Goal: Transaction & Acquisition: Purchase product/service

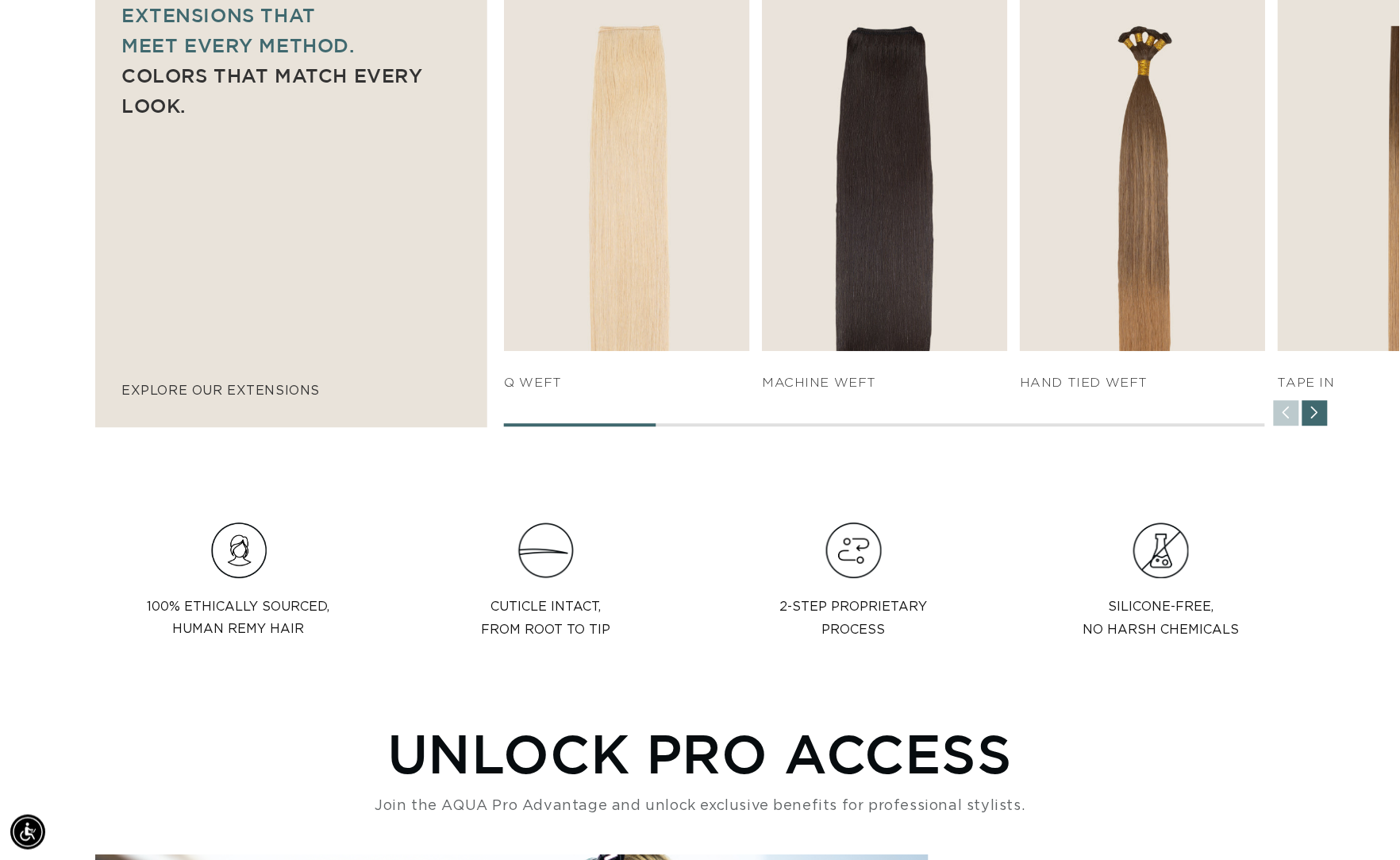
scroll to position [0, 1284]
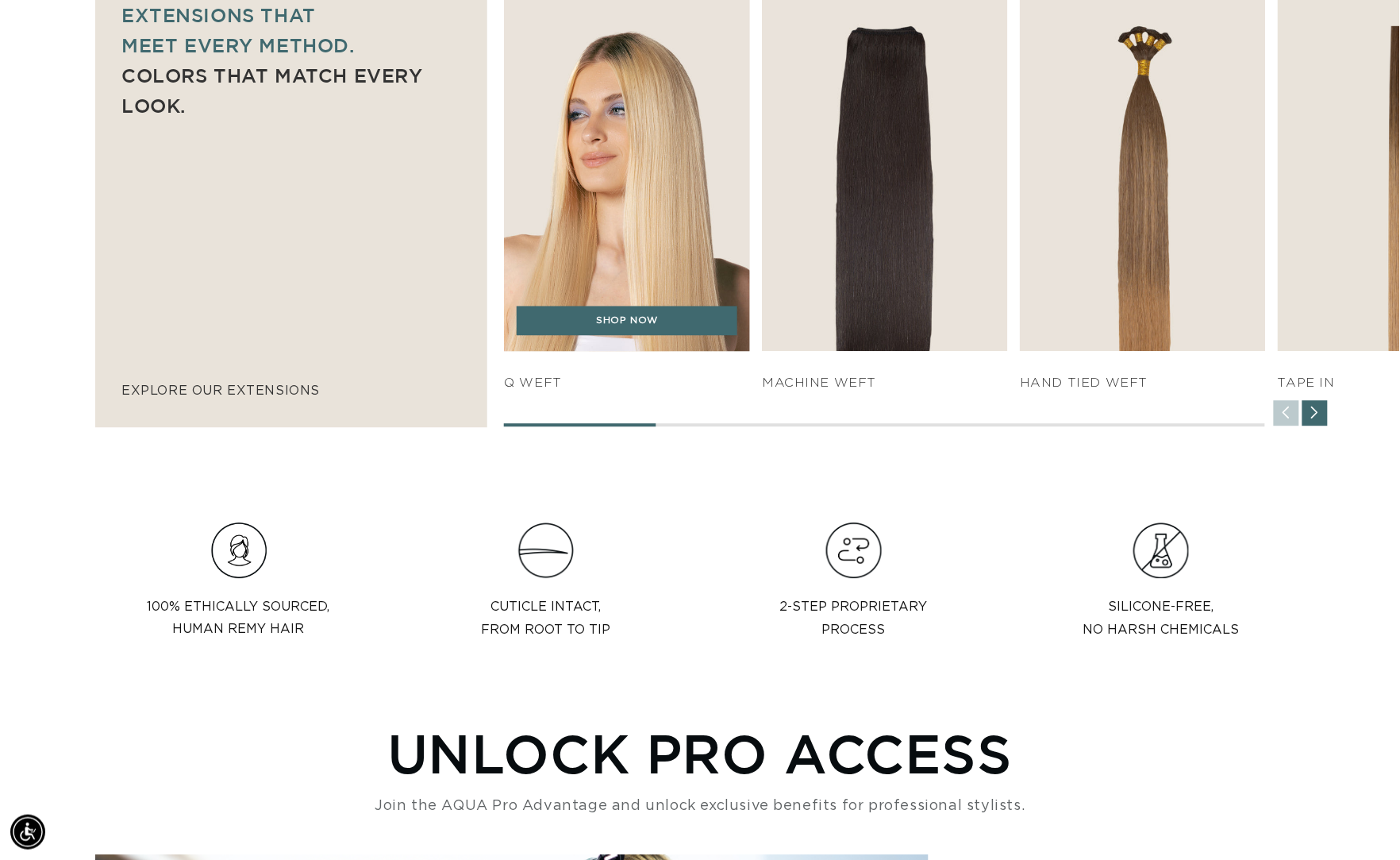
click at [633, 166] on img "1 / 7" at bounding box center [627, 164] width 258 height 393
click at [630, 319] on link "SHOP NOW" at bounding box center [627, 320] width 221 height 30
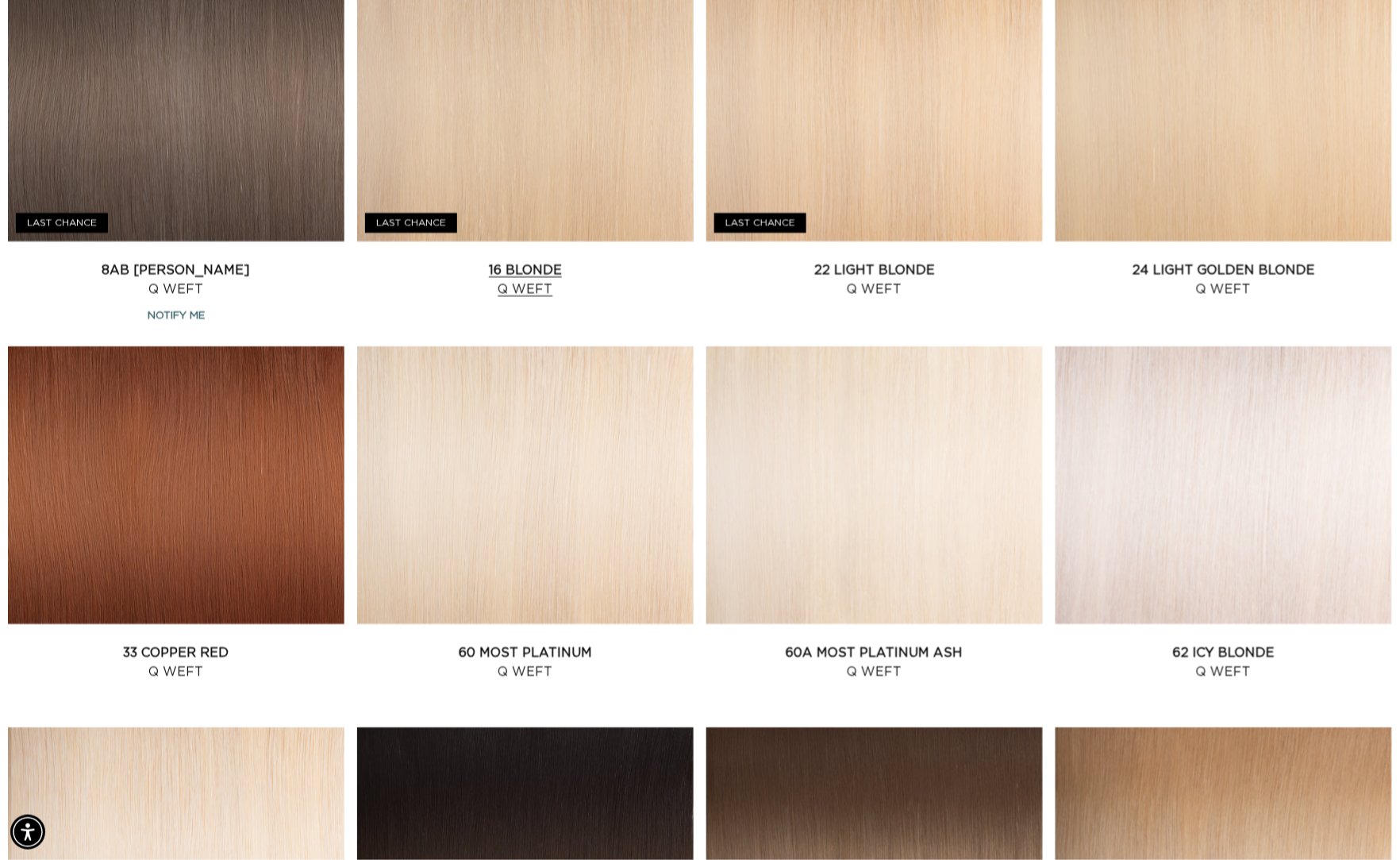
scroll to position [0, 1284]
click at [581, 260] on link "16 Blonde Q Weft" at bounding box center [526, 279] width 337 height 38
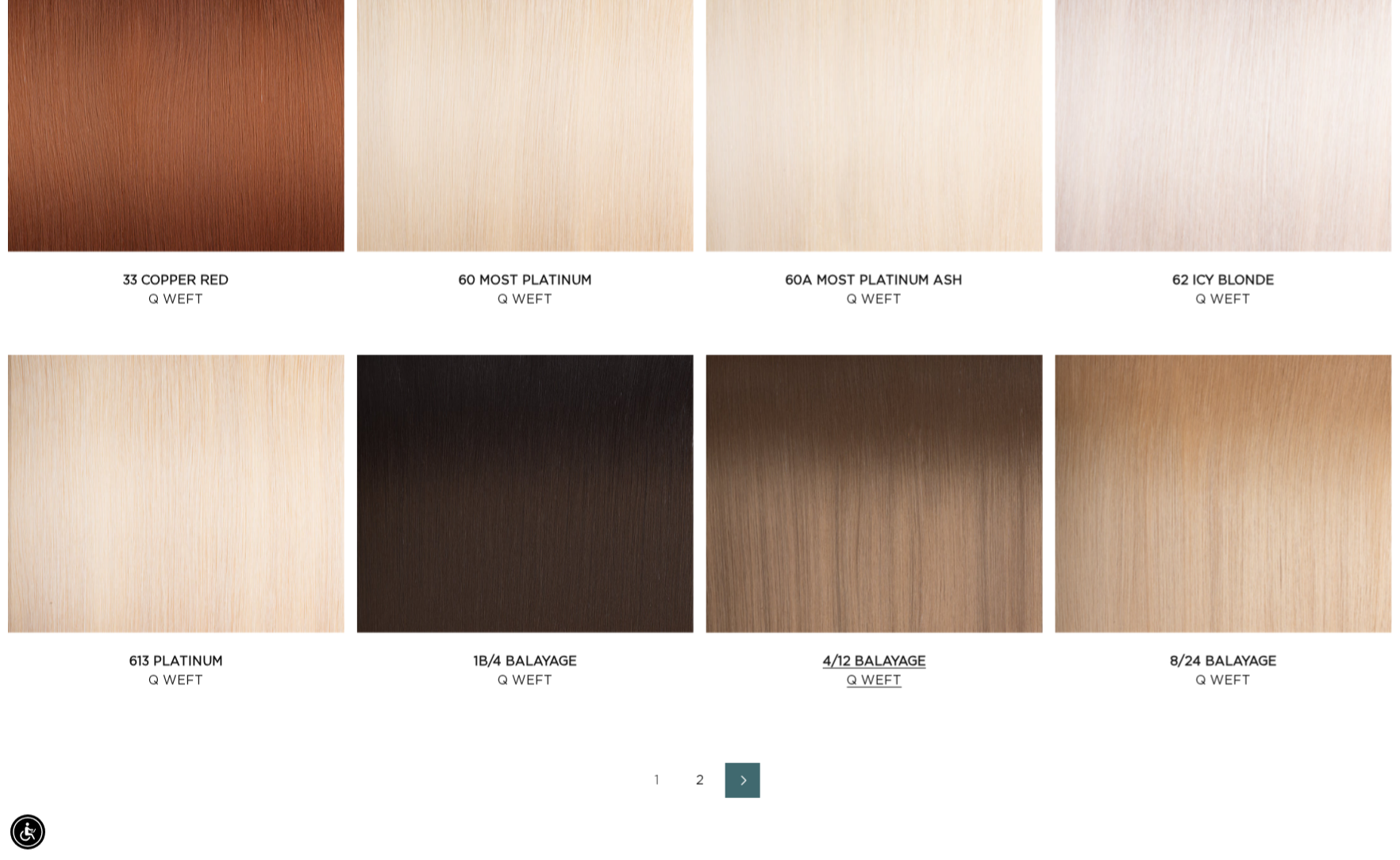
click at [830, 652] on link "4/12 Balayage Q Weft" at bounding box center [874, 670] width 337 height 38
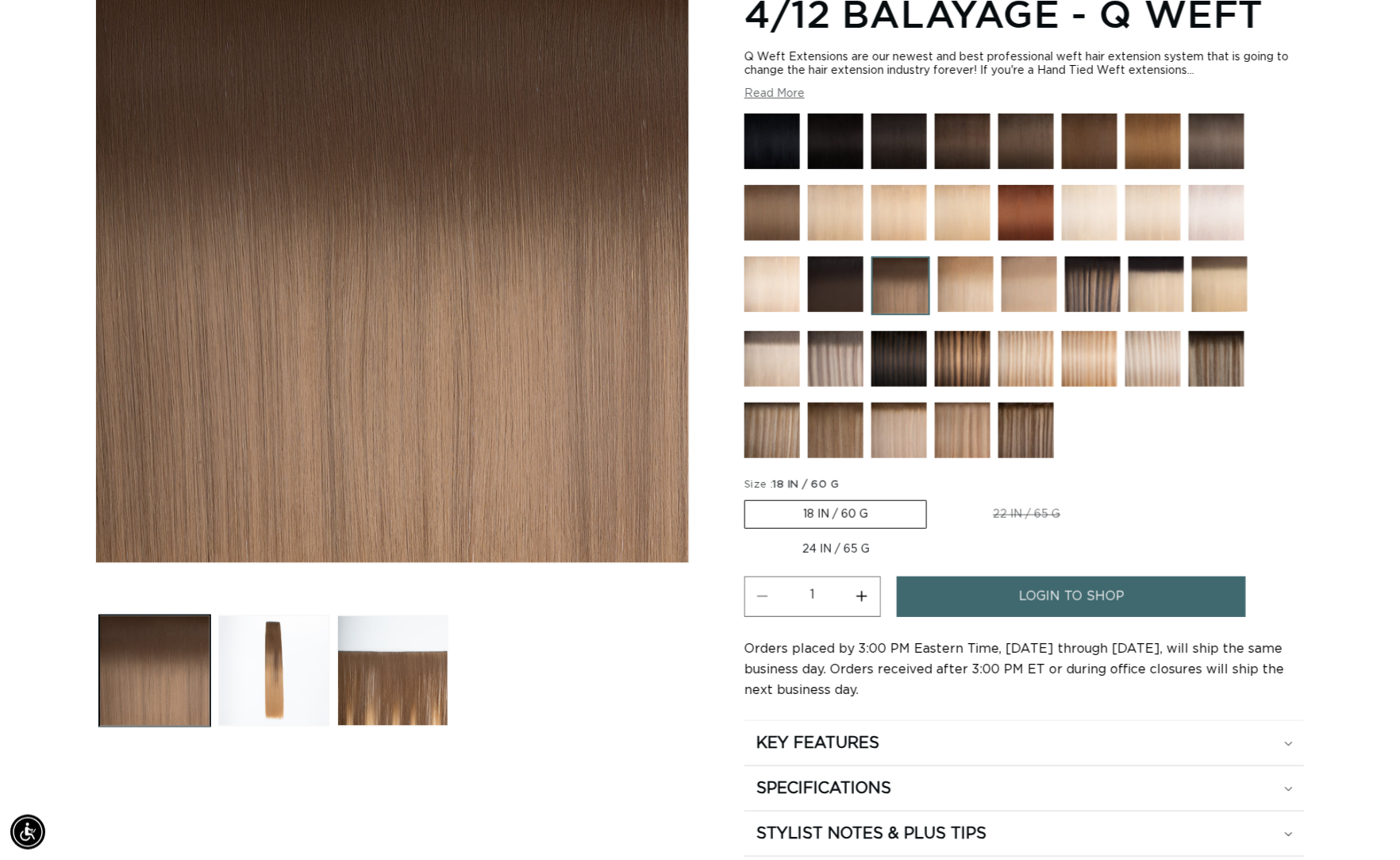
scroll to position [0, 1284]
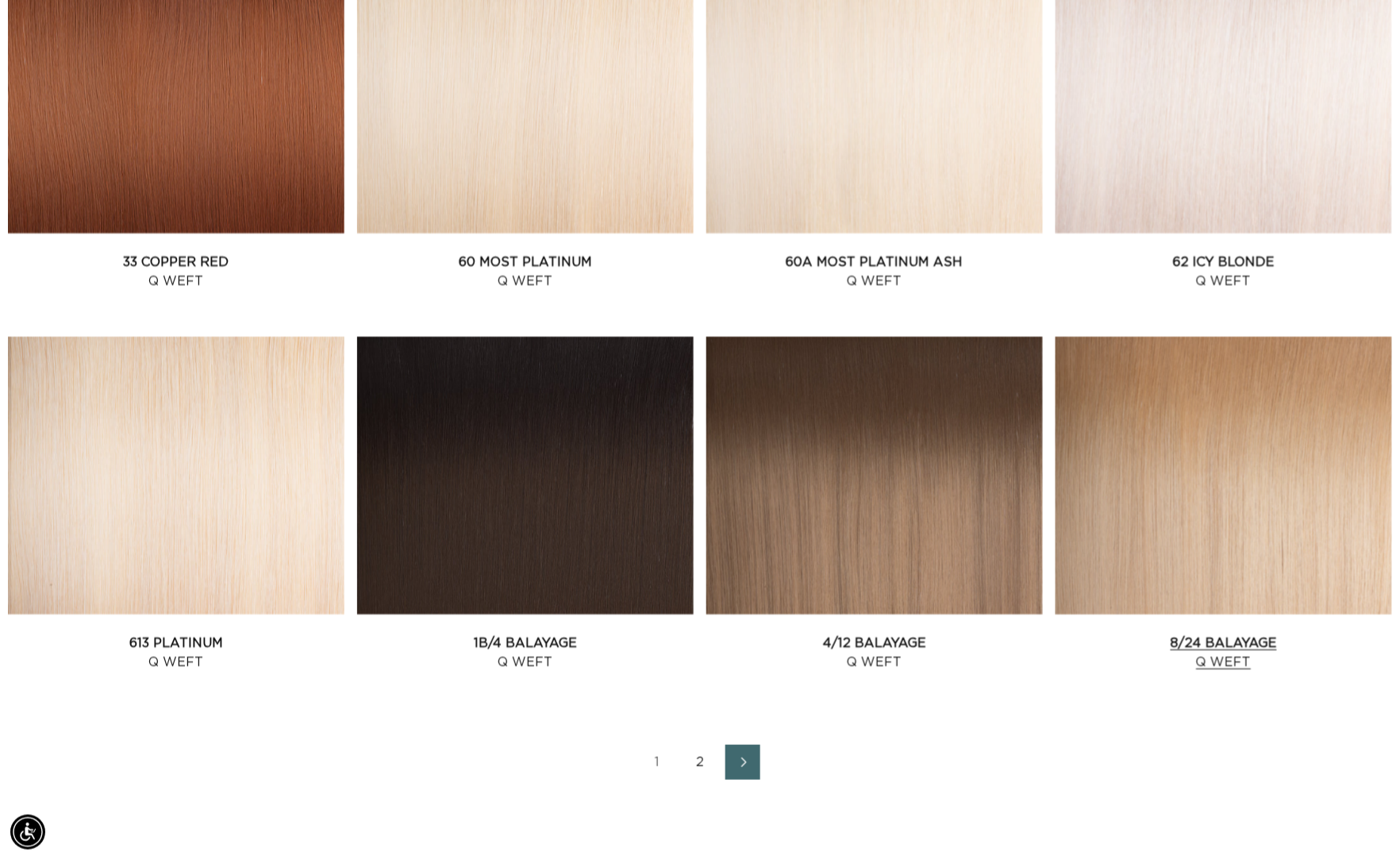
click at [1306, 633] on link "8/24 Balayage Q Weft" at bounding box center [1224, 652] width 337 height 38
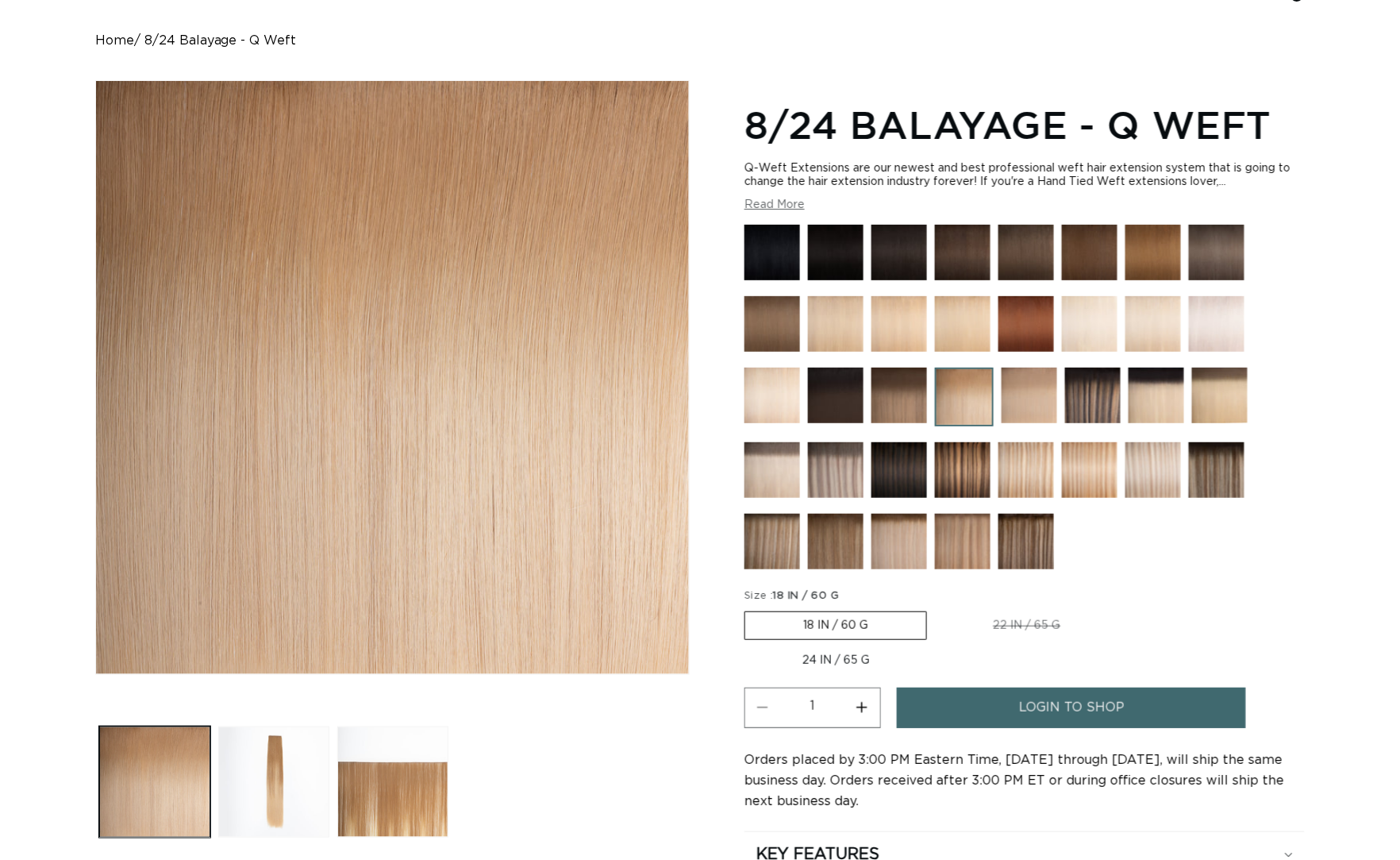
scroll to position [232, 0]
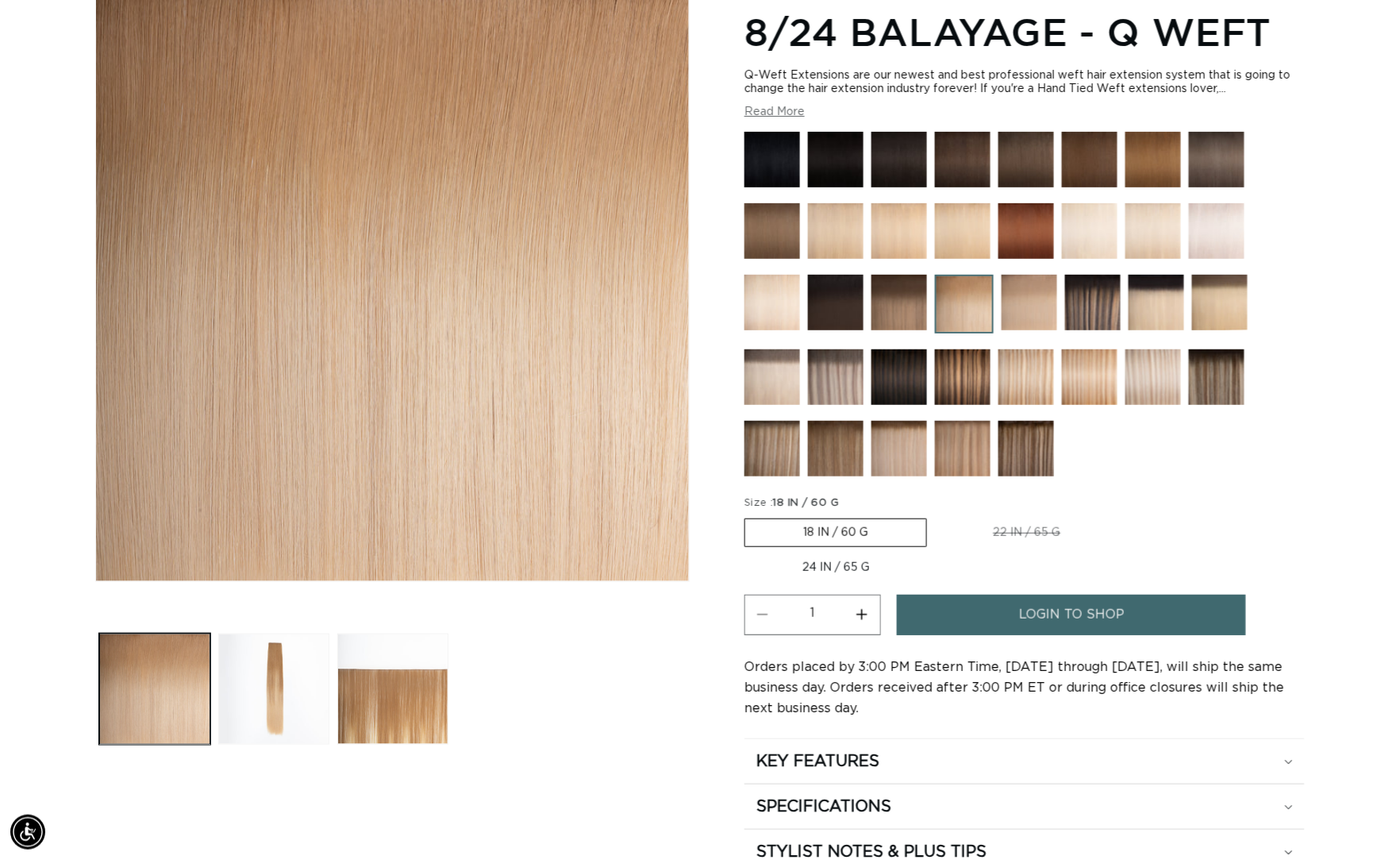
click at [1029, 539] on label "22 IN / 65 G Variant sold out or unavailable" at bounding box center [1027, 533] width 183 height 27
click at [936, 516] on input "22 IN / 65 G Variant sold out or unavailable" at bounding box center [935, 515] width 1 height 1
radio input "true"
click at [822, 574] on label "24 IN / 65 G Variant sold out or unavailable" at bounding box center [836, 568] width 183 height 27
click at [1126, 516] on input "24 IN / 65 G Variant sold out or unavailable" at bounding box center [1126, 515] width 1 height 1
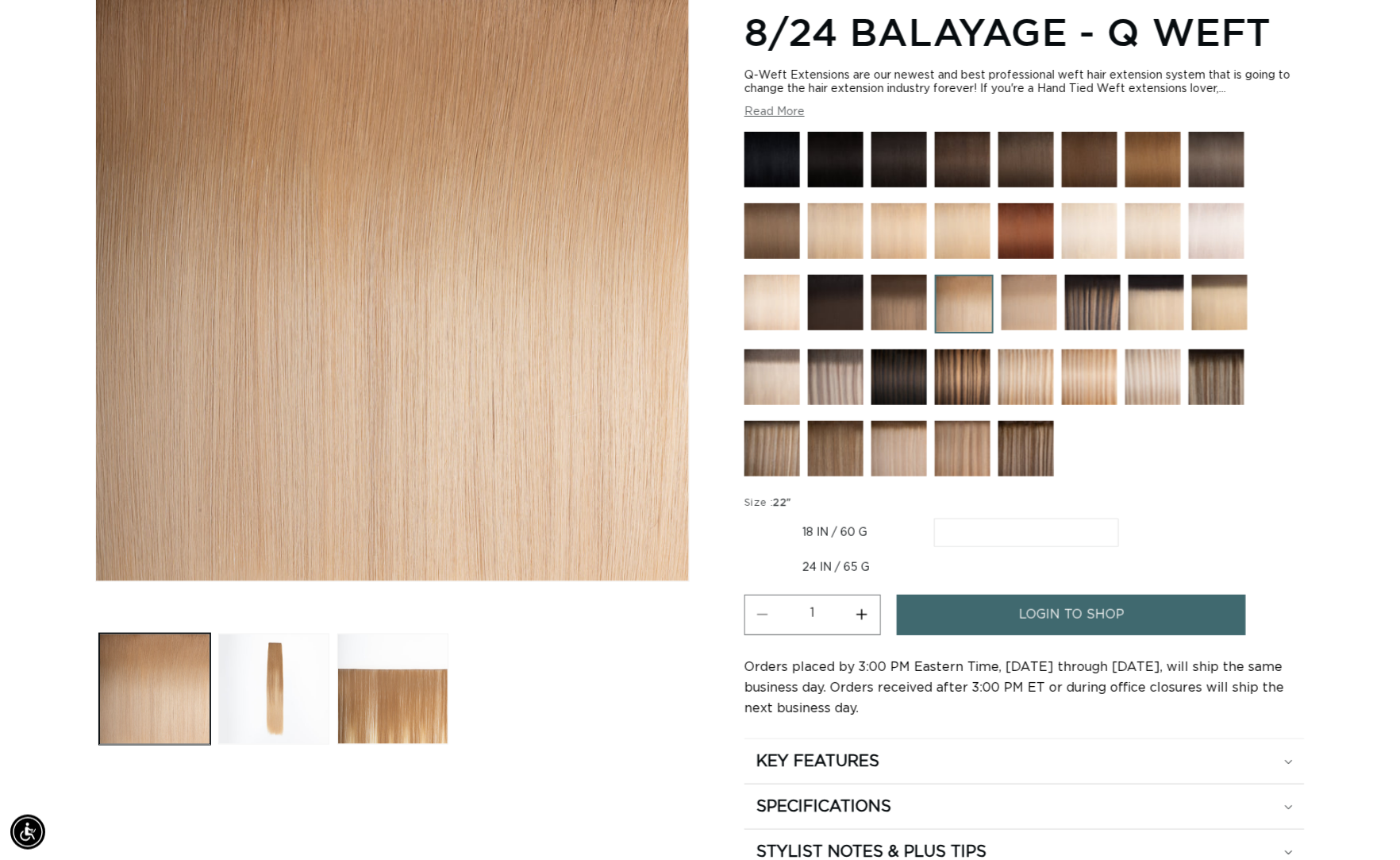
radio input "true"
click at [818, 534] on label "18 IN / 60 G Variant sold out or unavailable" at bounding box center [835, 532] width 181 height 27
click at [749, 516] on input "18 IN / 60 G Variant sold out or unavailable" at bounding box center [749, 515] width 1 height 1
radio input "true"
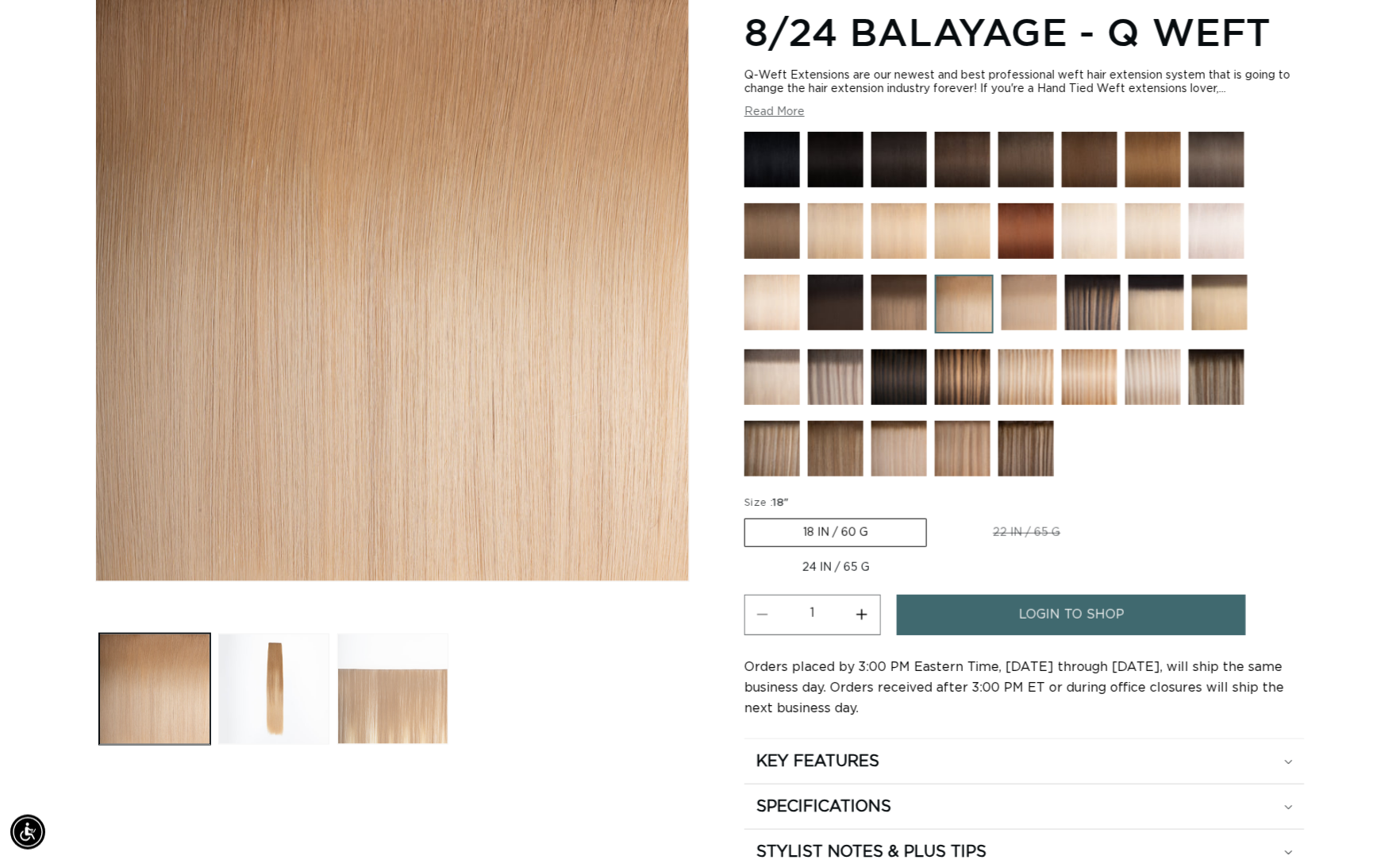
click at [371, 671] on button "Load image 3 in gallery view" at bounding box center [392, 689] width 111 height 111
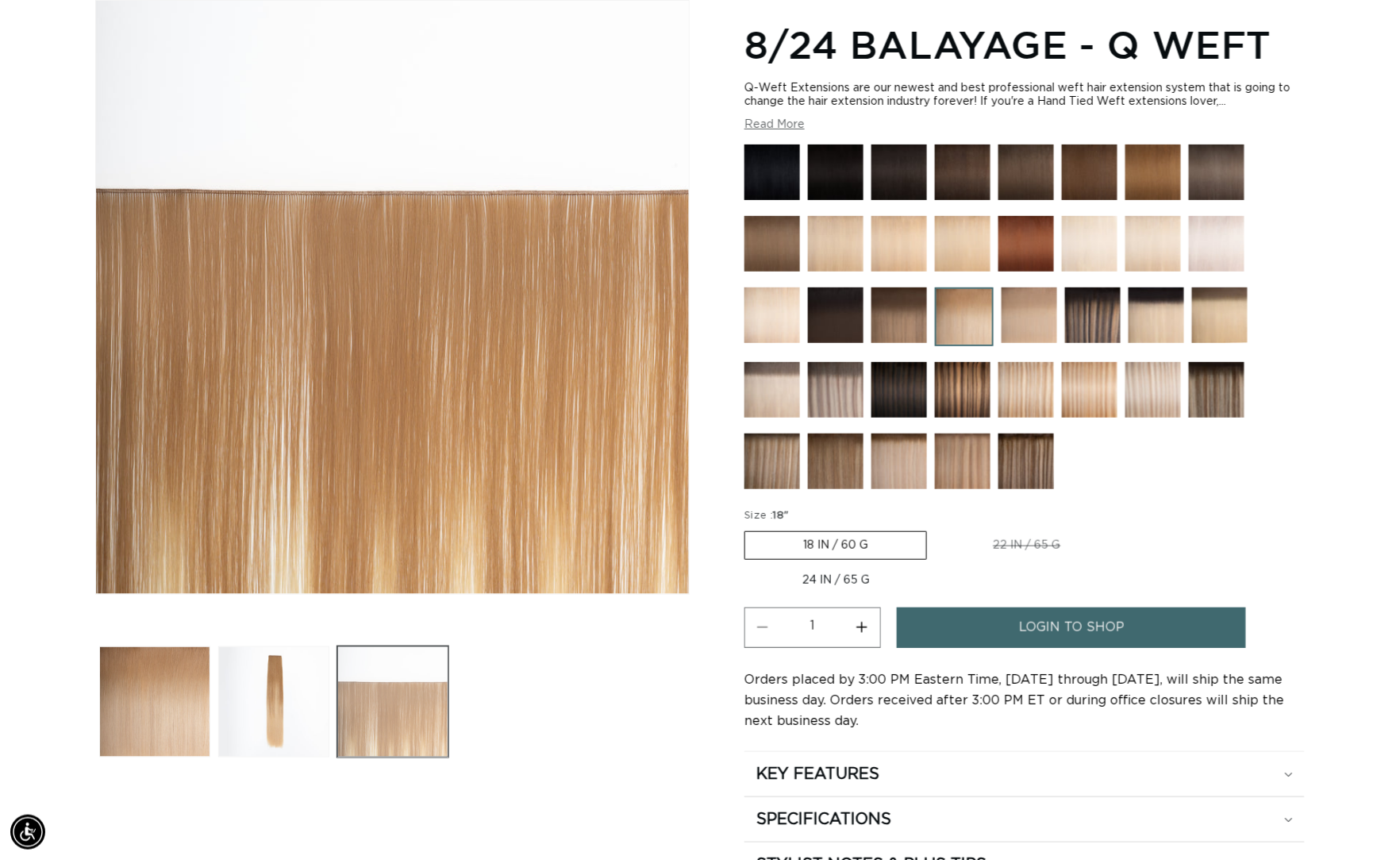
scroll to position [0, 2568]
click at [283, 692] on button "Load image 2 in gallery view" at bounding box center [274, 701] width 111 height 111
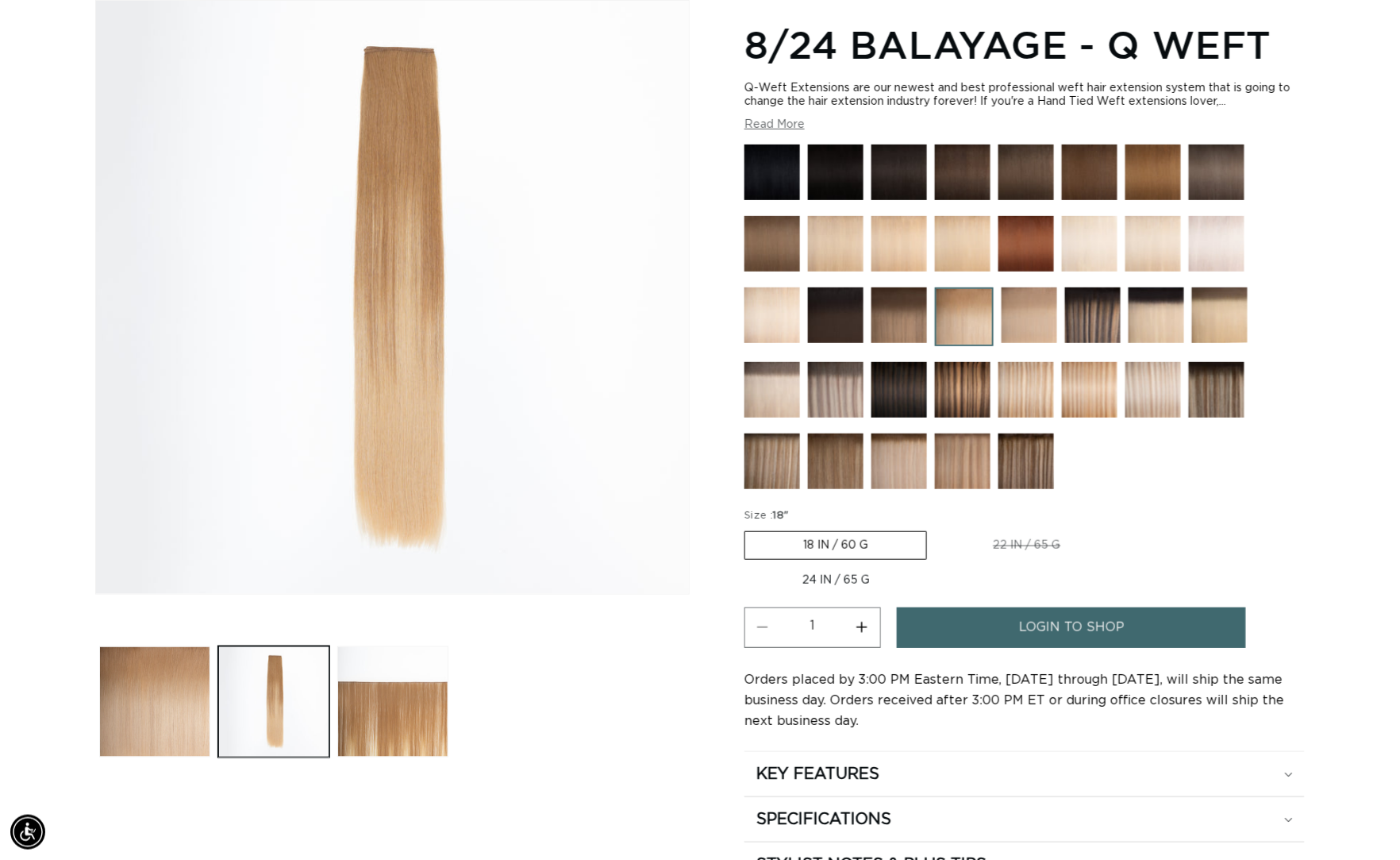
scroll to position [0, 1284]
click at [1014, 548] on label "22 IN / 65 G Variant sold out or unavailable" at bounding box center [1027, 545] width 183 height 27
click at [936, 529] on input "22 IN / 65 G Variant sold out or unavailable" at bounding box center [935, 528] width 1 height 1
radio input "true"
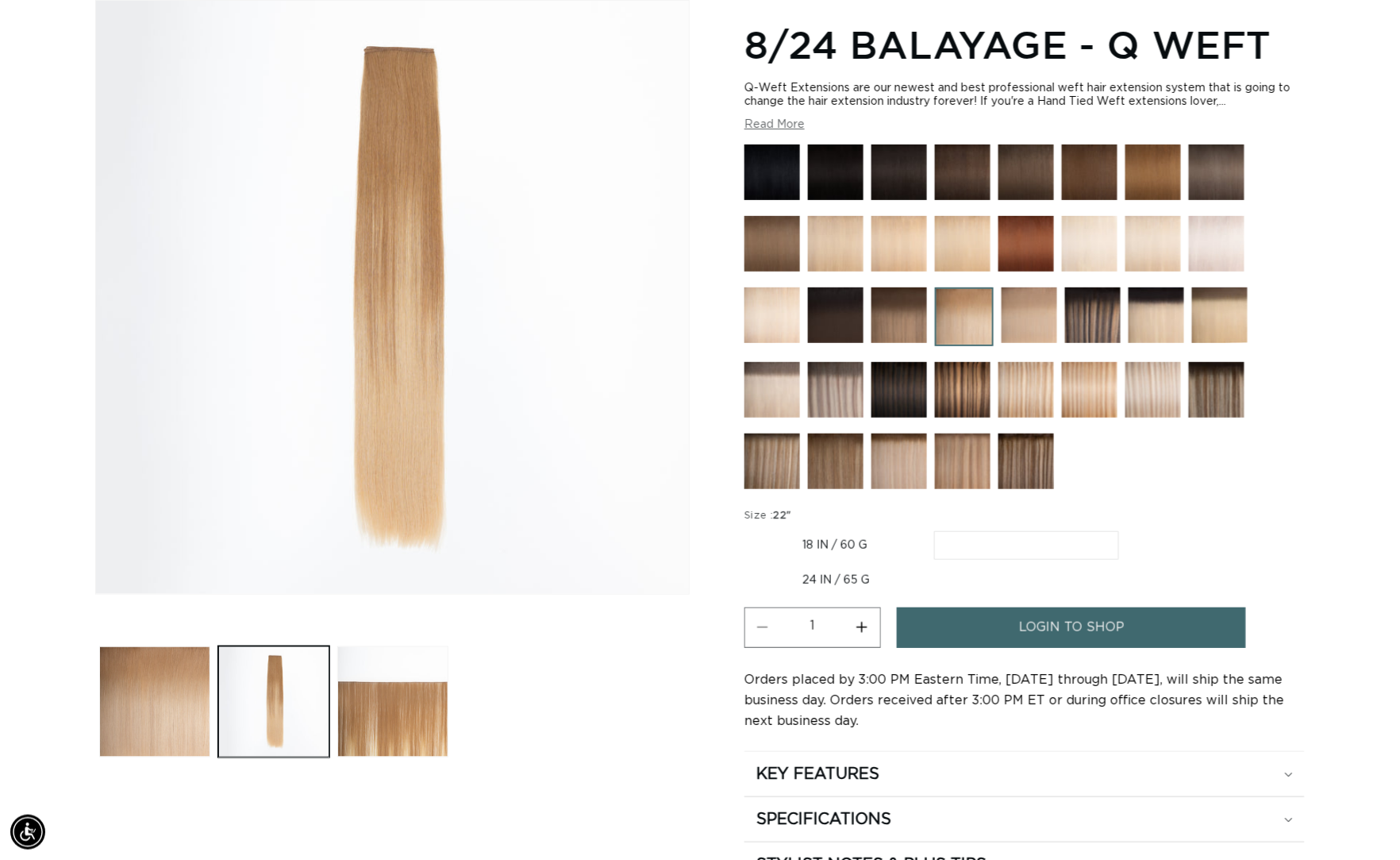
click at [856, 584] on label "24 IN / 65 G Variant sold out or unavailable" at bounding box center [836, 580] width 183 height 27
click at [1126, 529] on input "24 IN / 65 G Variant sold out or unavailable" at bounding box center [1126, 528] width 1 height 1
radio input "true"
click at [854, 551] on label "18 IN / 60 G Variant sold out or unavailable" at bounding box center [835, 544] width 181 height 27
click at [749, 529] on input "18 IN / 60 G Variant sold out or unavailable" at bounding box center [749, 528] width 1 height 1
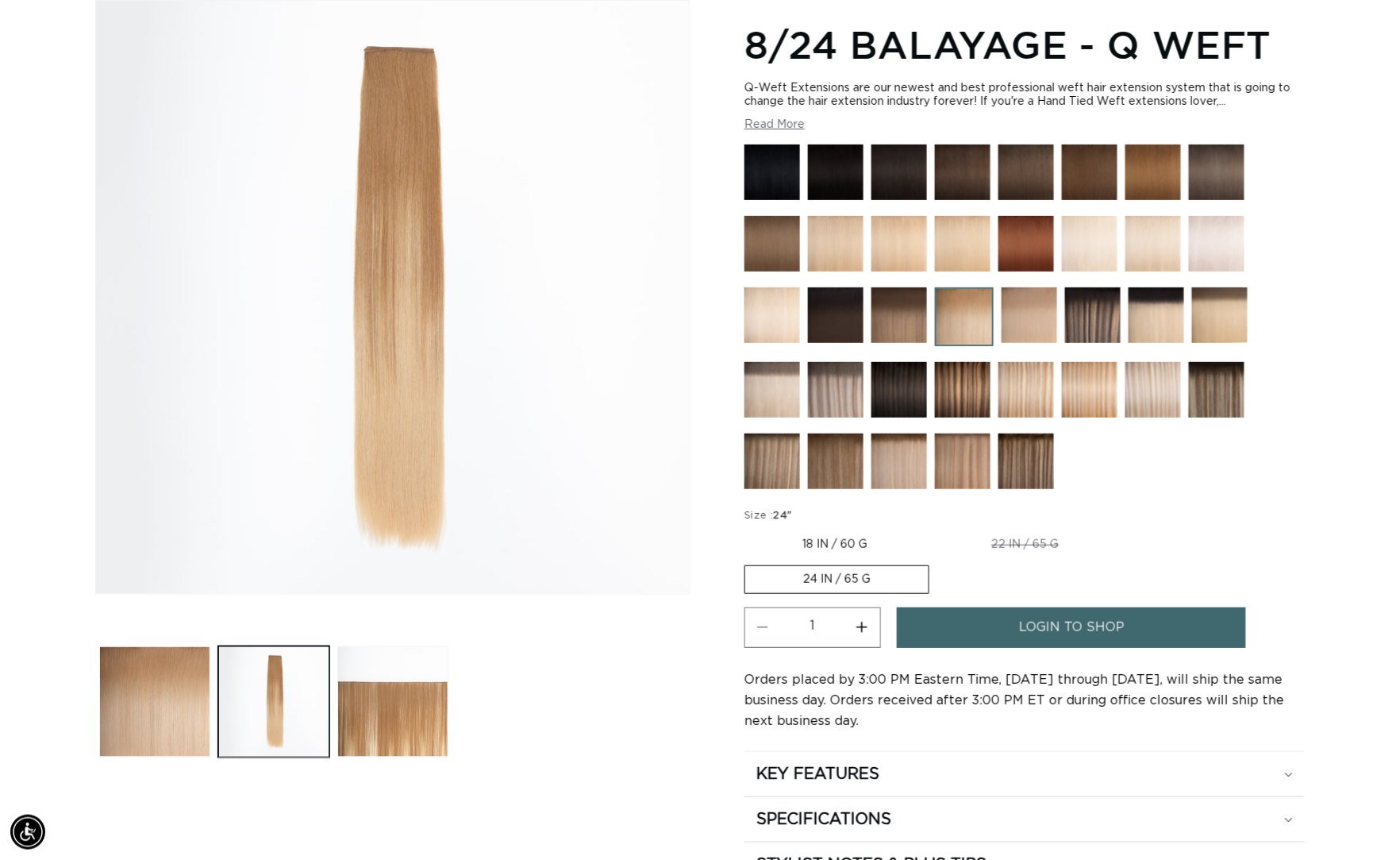
radio input "true"
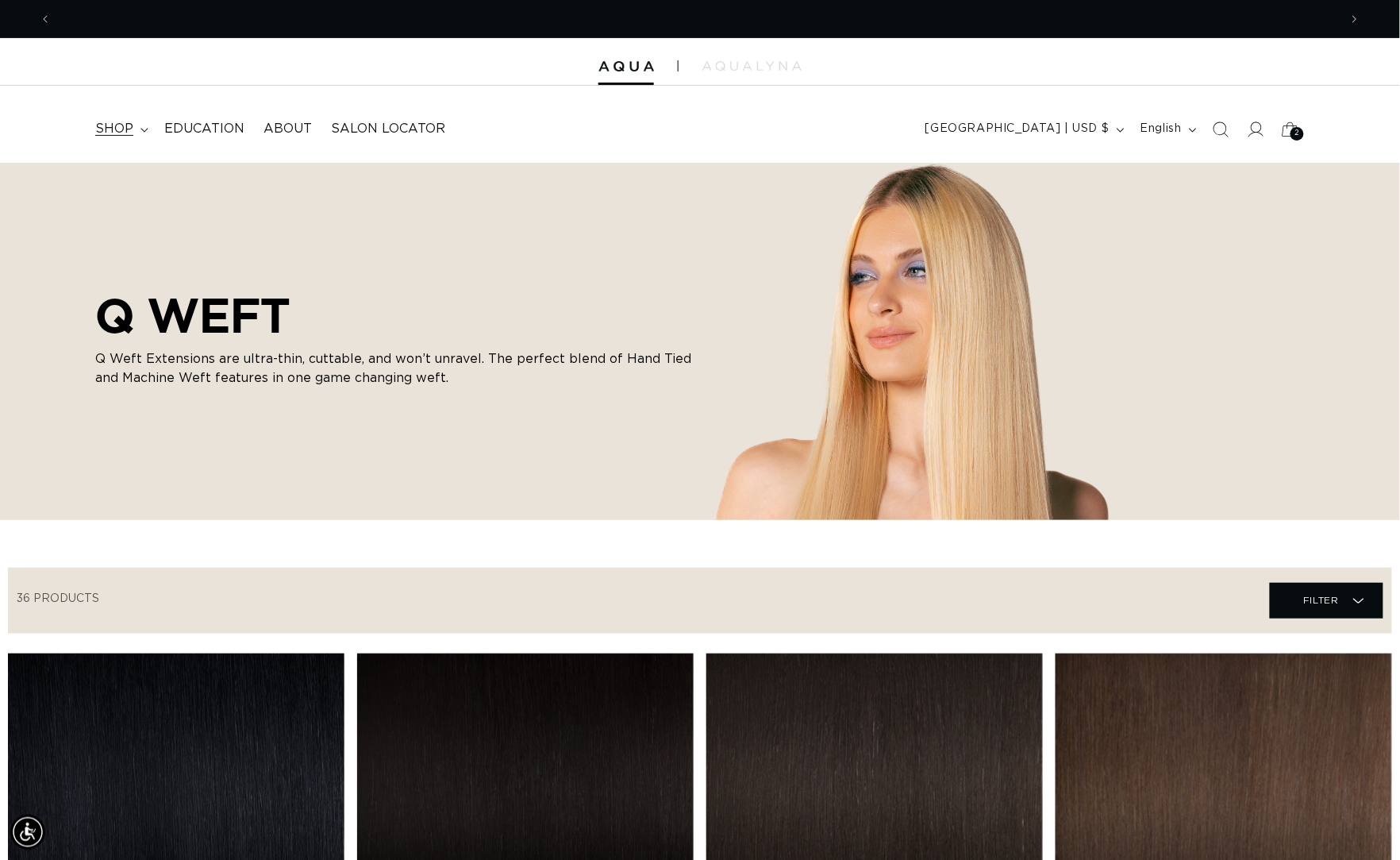
scroll to position [0, 2568]
click at [124, 129] on span "shop" at bounding box center [114, 129] width 38 height 17
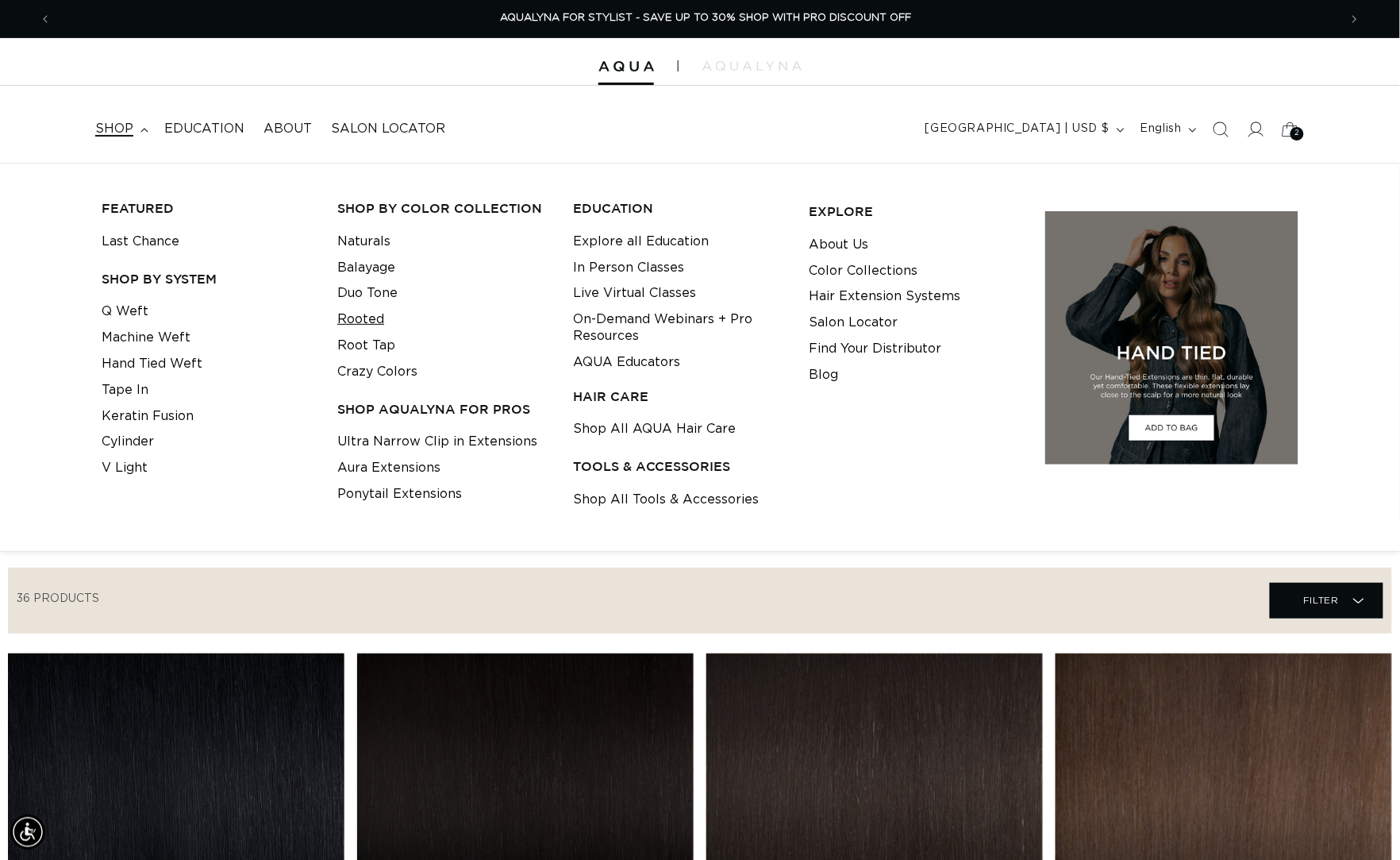
click at [372, 321] on link "Rooted" at bounding box center [360, 319] width 47 height 26
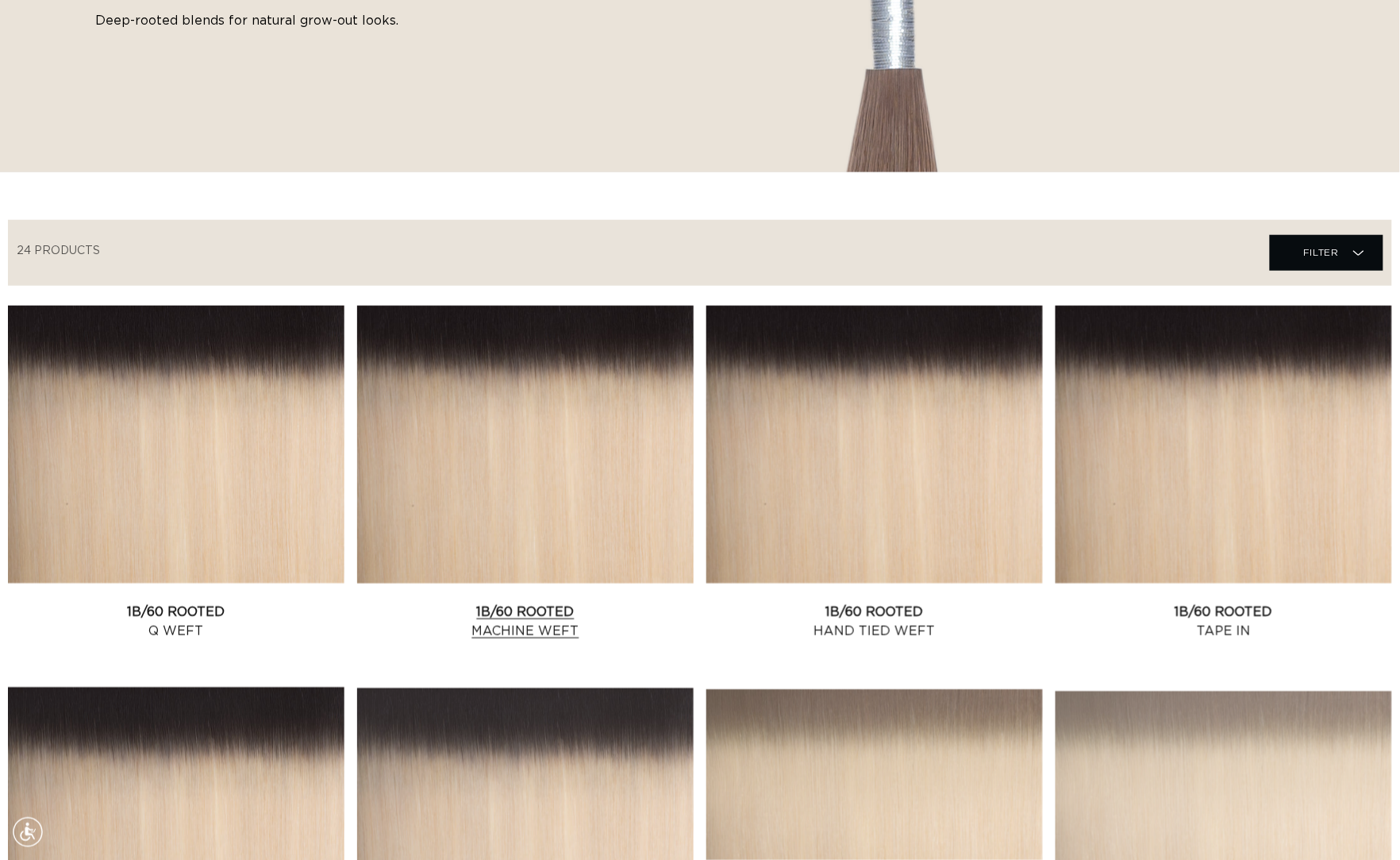
scroll to position [554, 0]
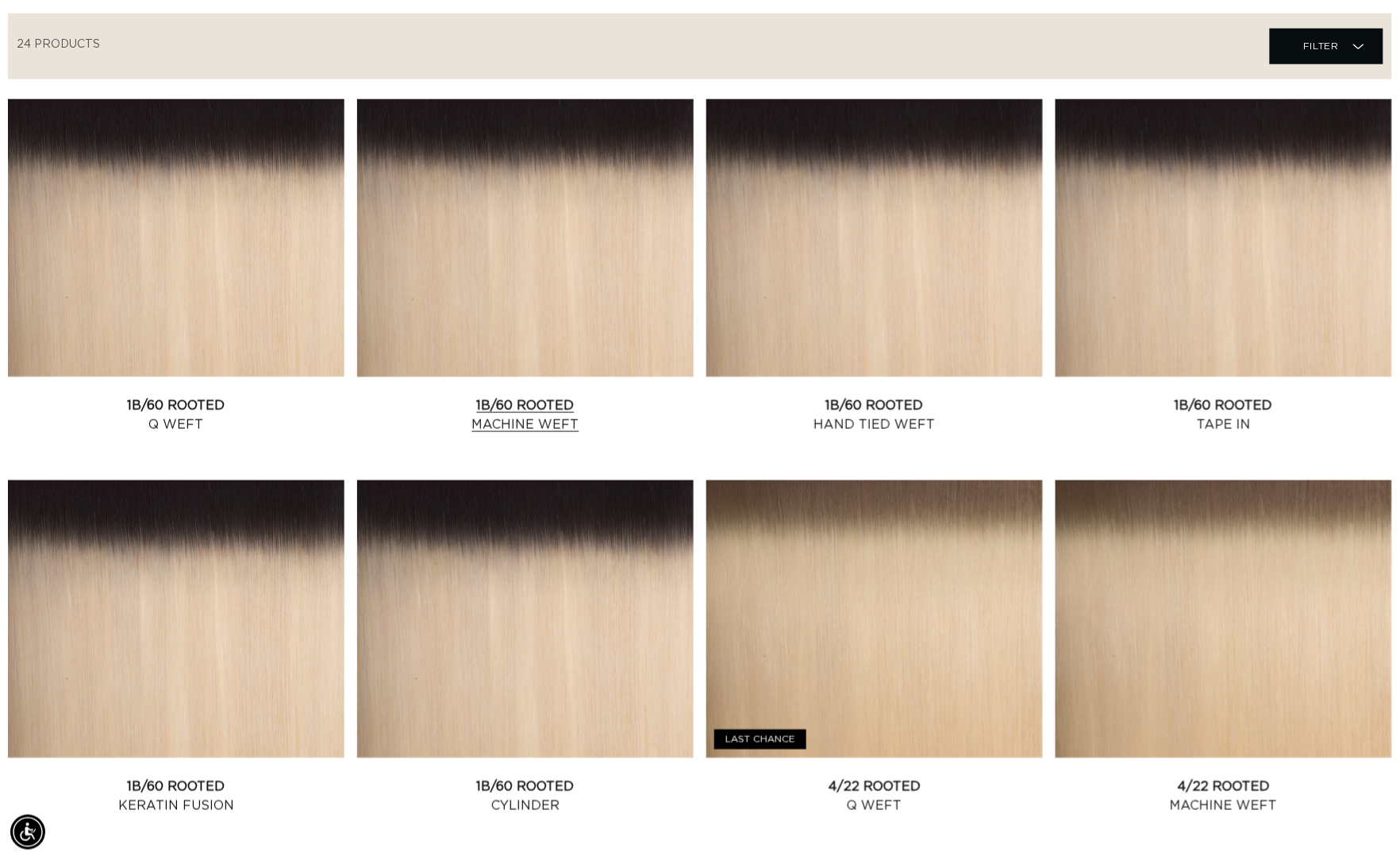
click at [458, 396] on link "1B/60 Rooted Machine Weft" at bounding box center [526, 415] width 337 height 38
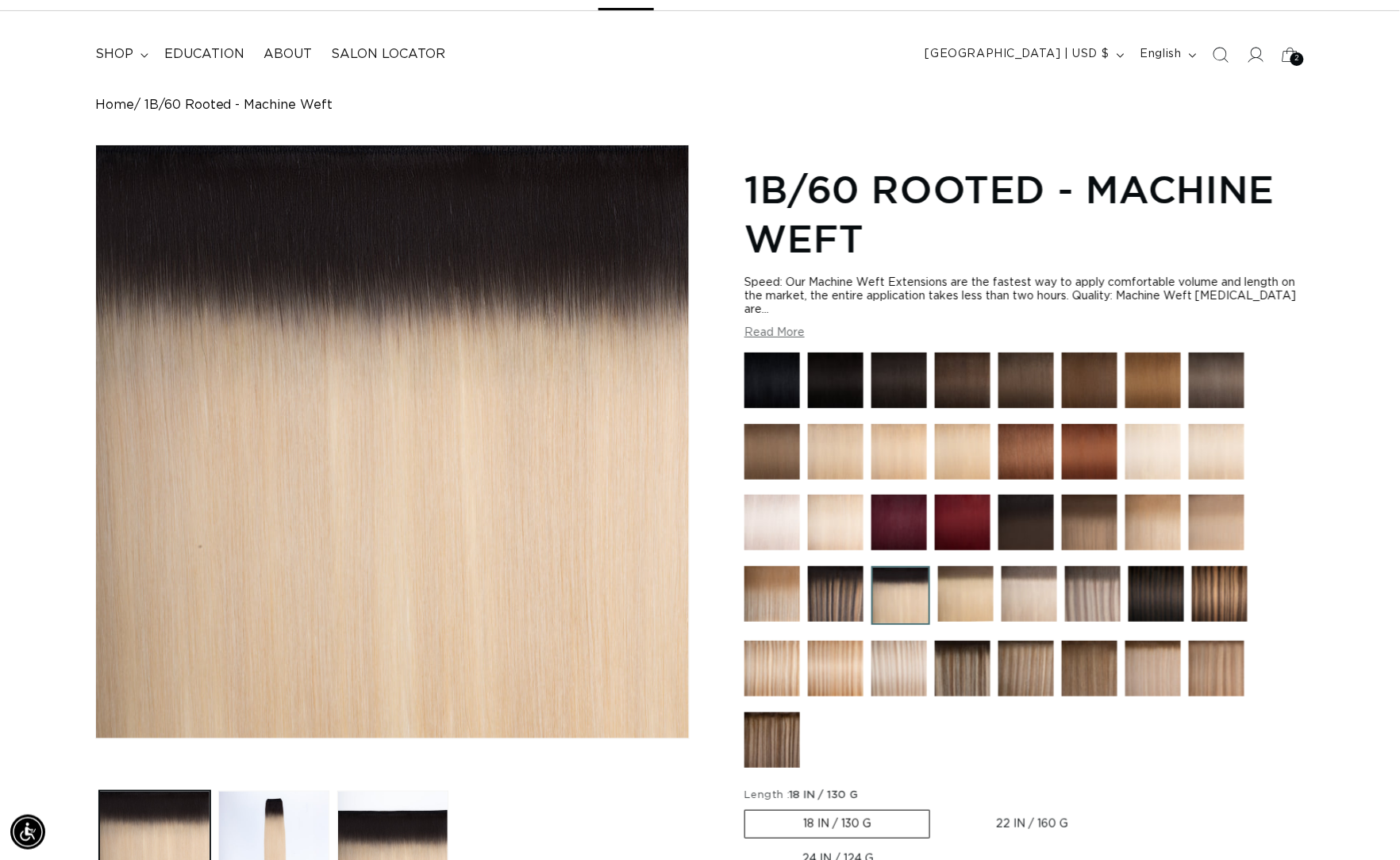
scroll to position [0, 1284]
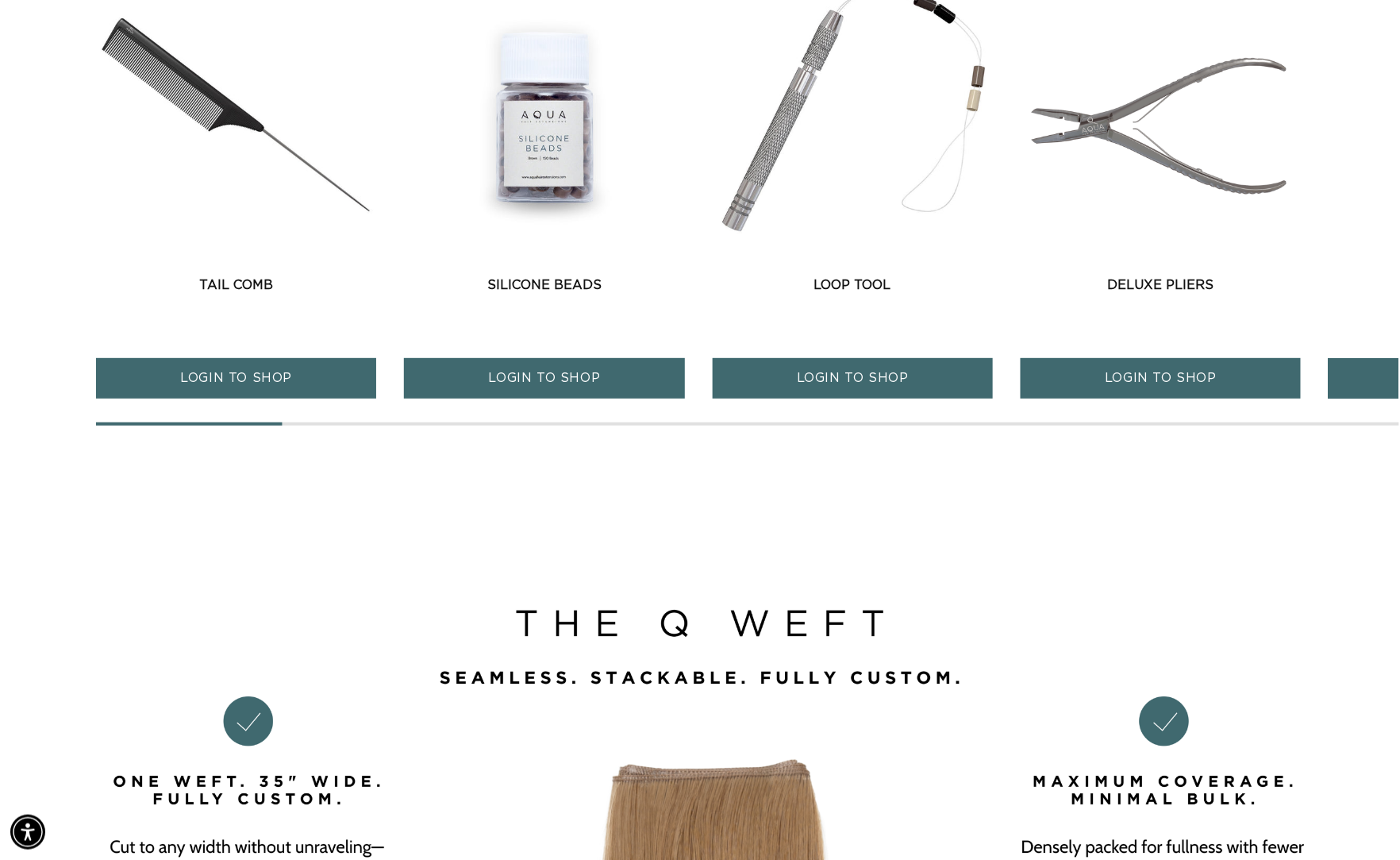
scroll to position [2011, 0]
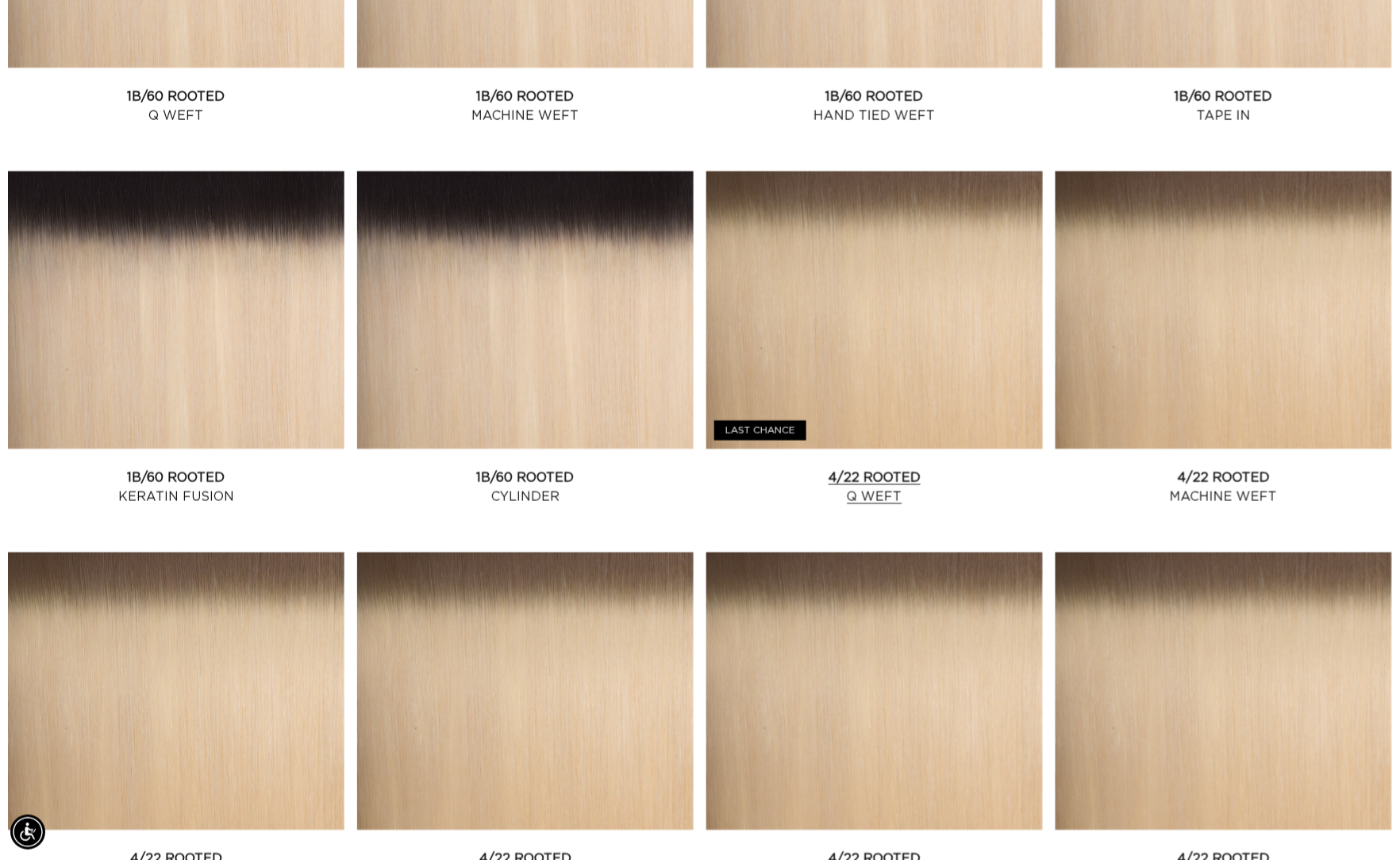
click at [930, 468] on link "4/22 Rooted Q Weft" at bounding box center [874, 487] width 337 height 38
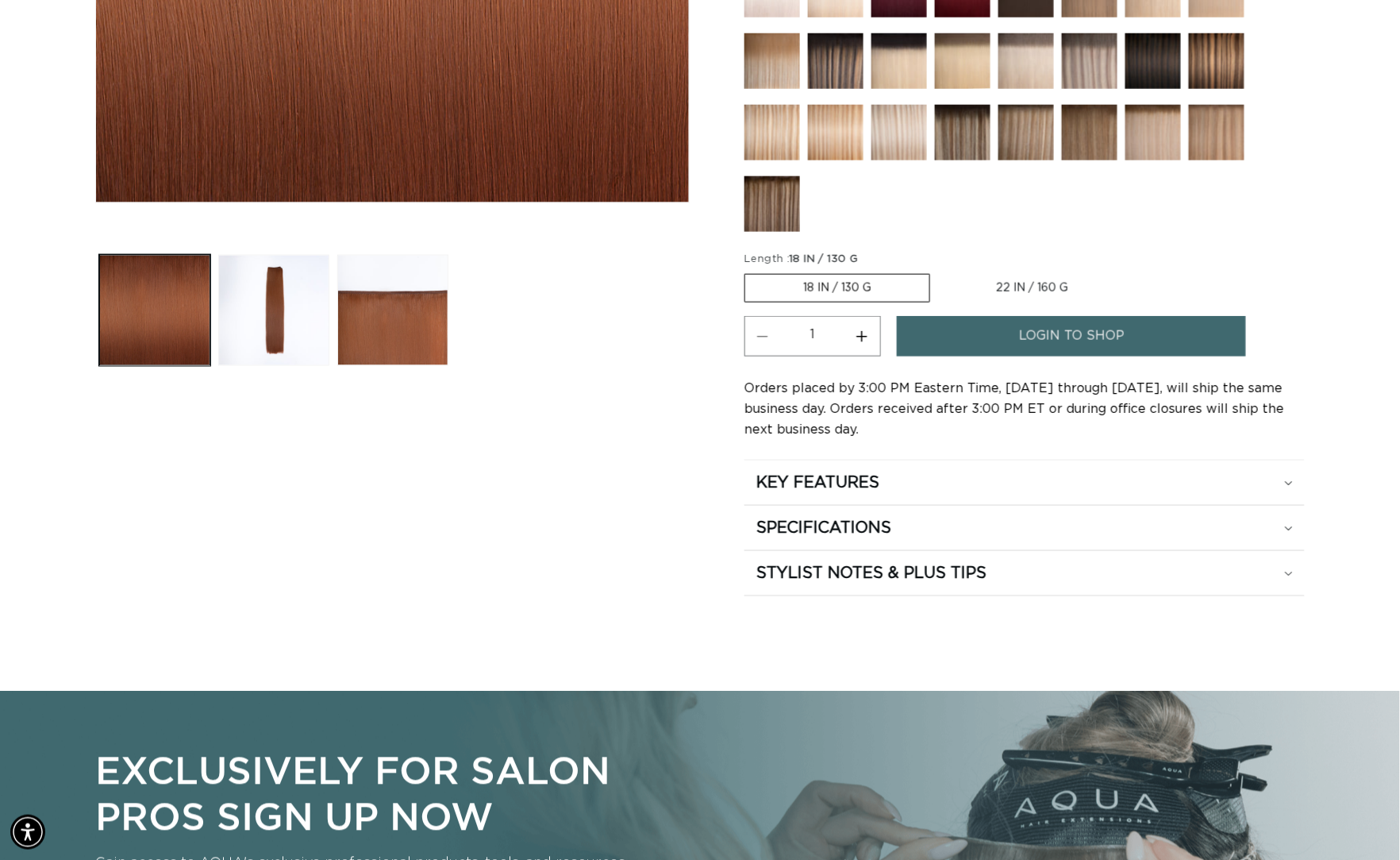
scroll to position [0, 1284]
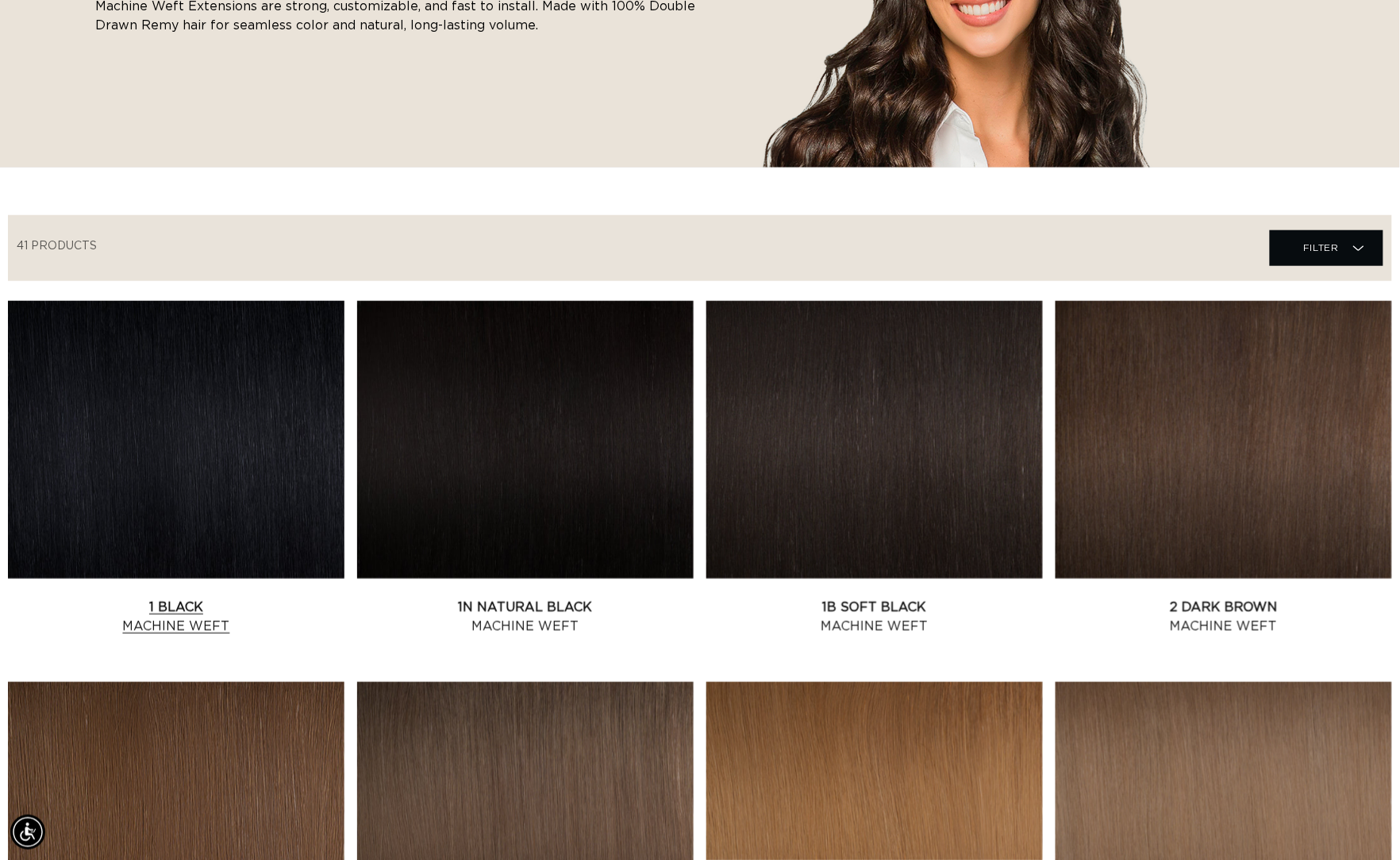
scroll to position [0, 1284]
click at [283, 598] on link "1 Black Machine Weft" at bounding box center [176, 617] width 337 height 38
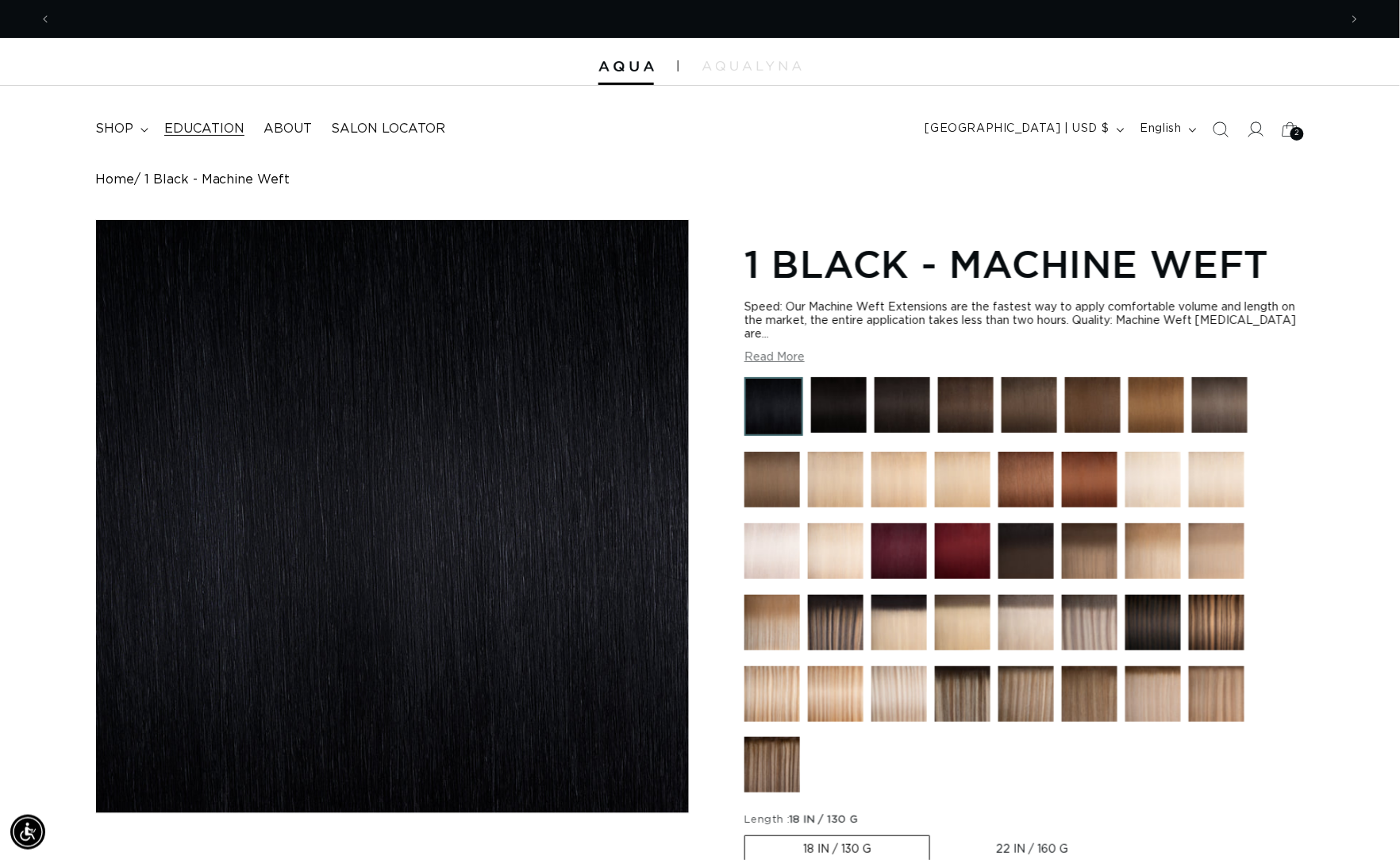
scroll to position [0, 1284]
click at [133, 123] on span "shop" at bounding box center [114, 129] width 38 height 17
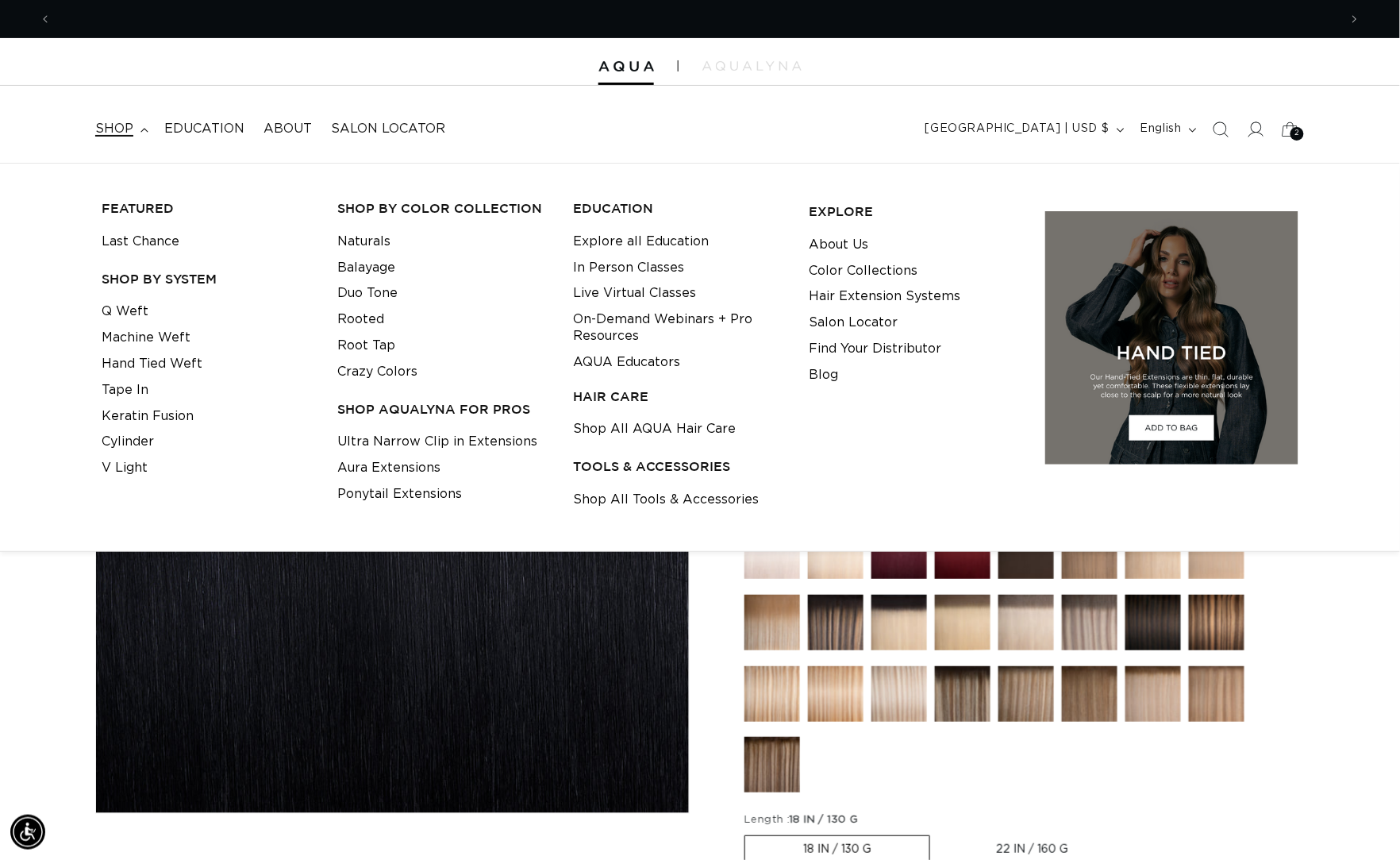
scroll to position [0, 2568]
click at [357, 241] on link "Naturals" at bounding box center [363, 242] width 54 height 26
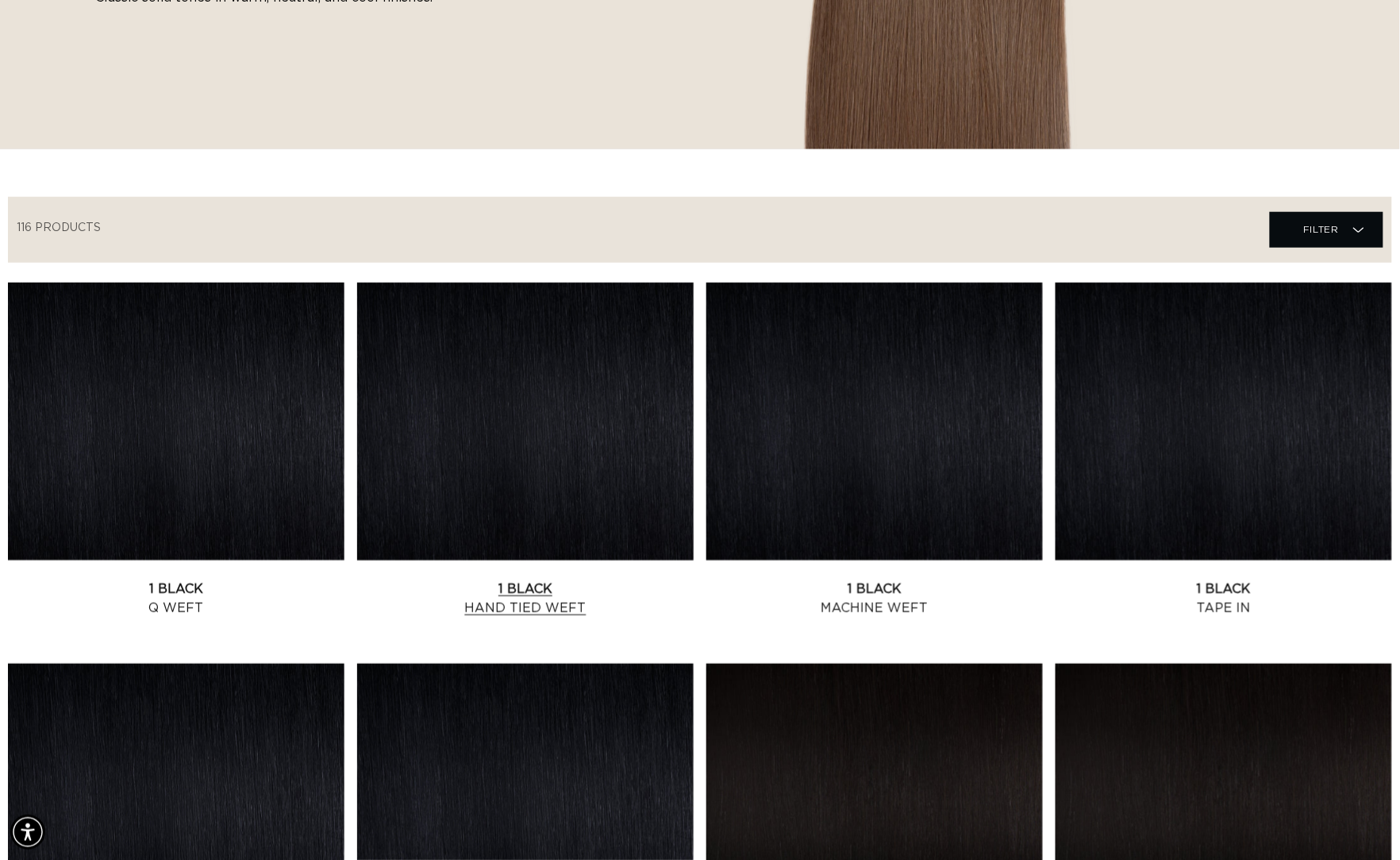
click at [590, 580] on link "1 Black Hand Tied Weft" at bounding box center [526, 598] width 337 height 38
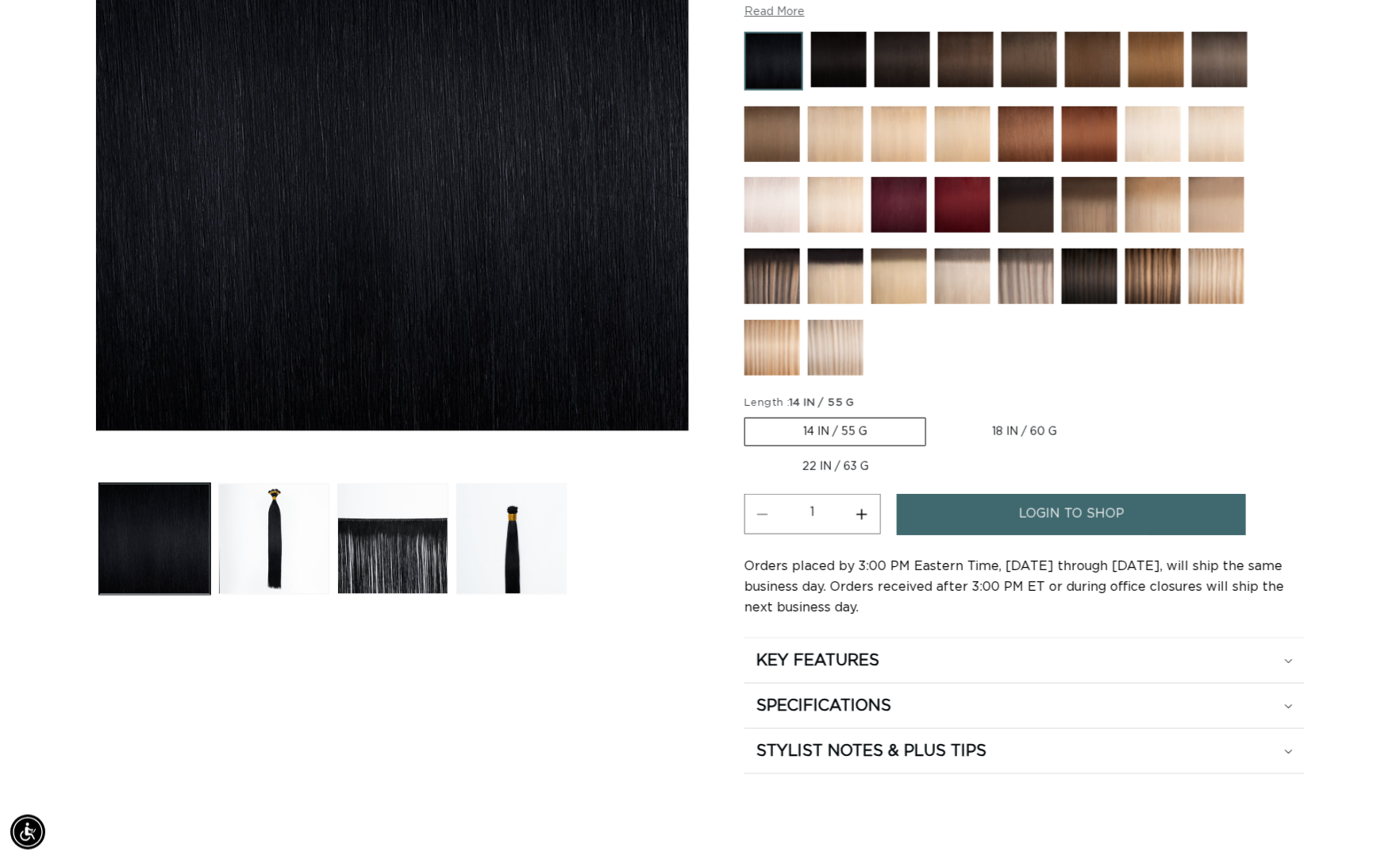
scroll to position [0, 2568]
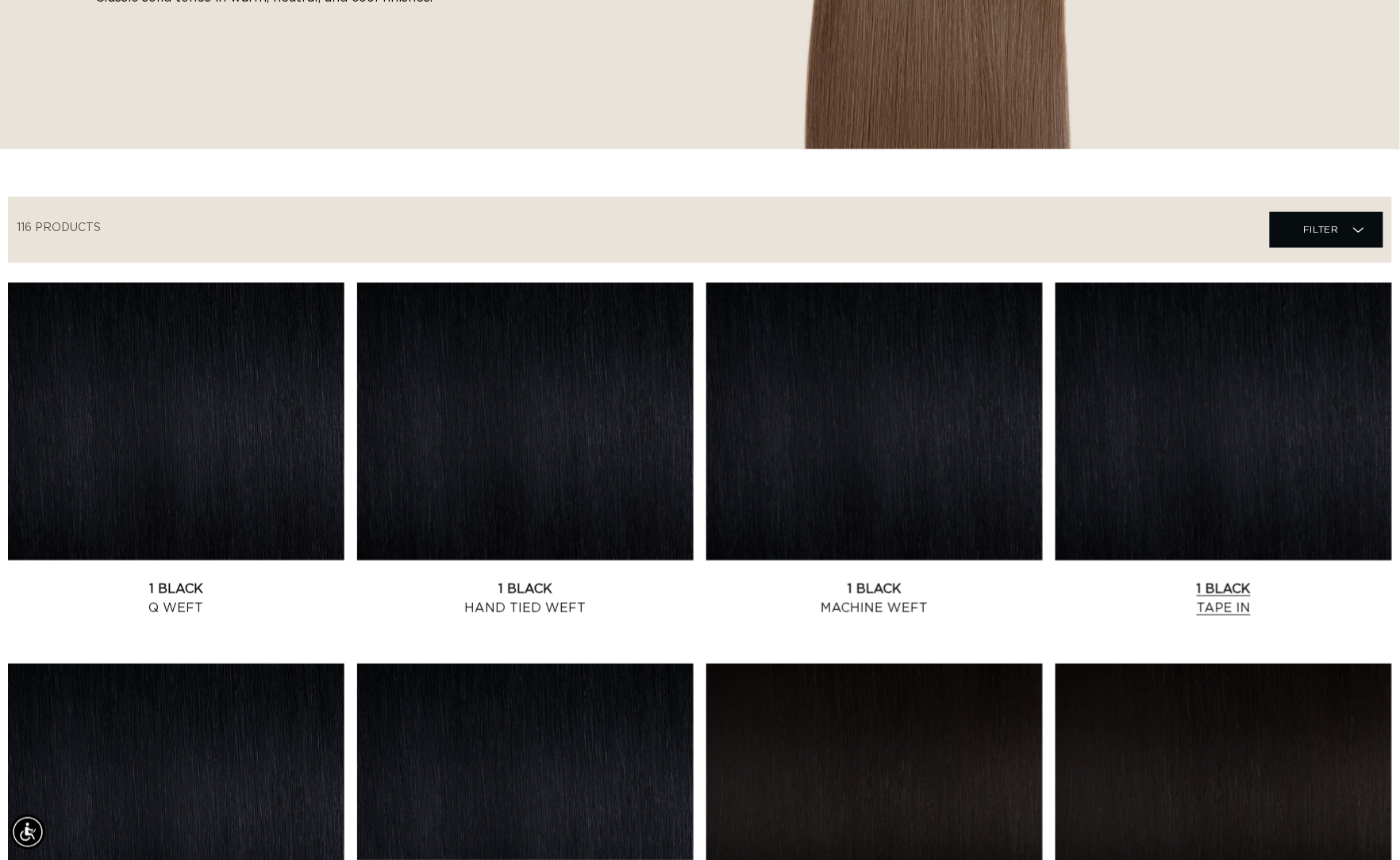
click at [1204, 580] on link "1 Black Tape In" at bounding box center [1224, 598] width 337 height 38
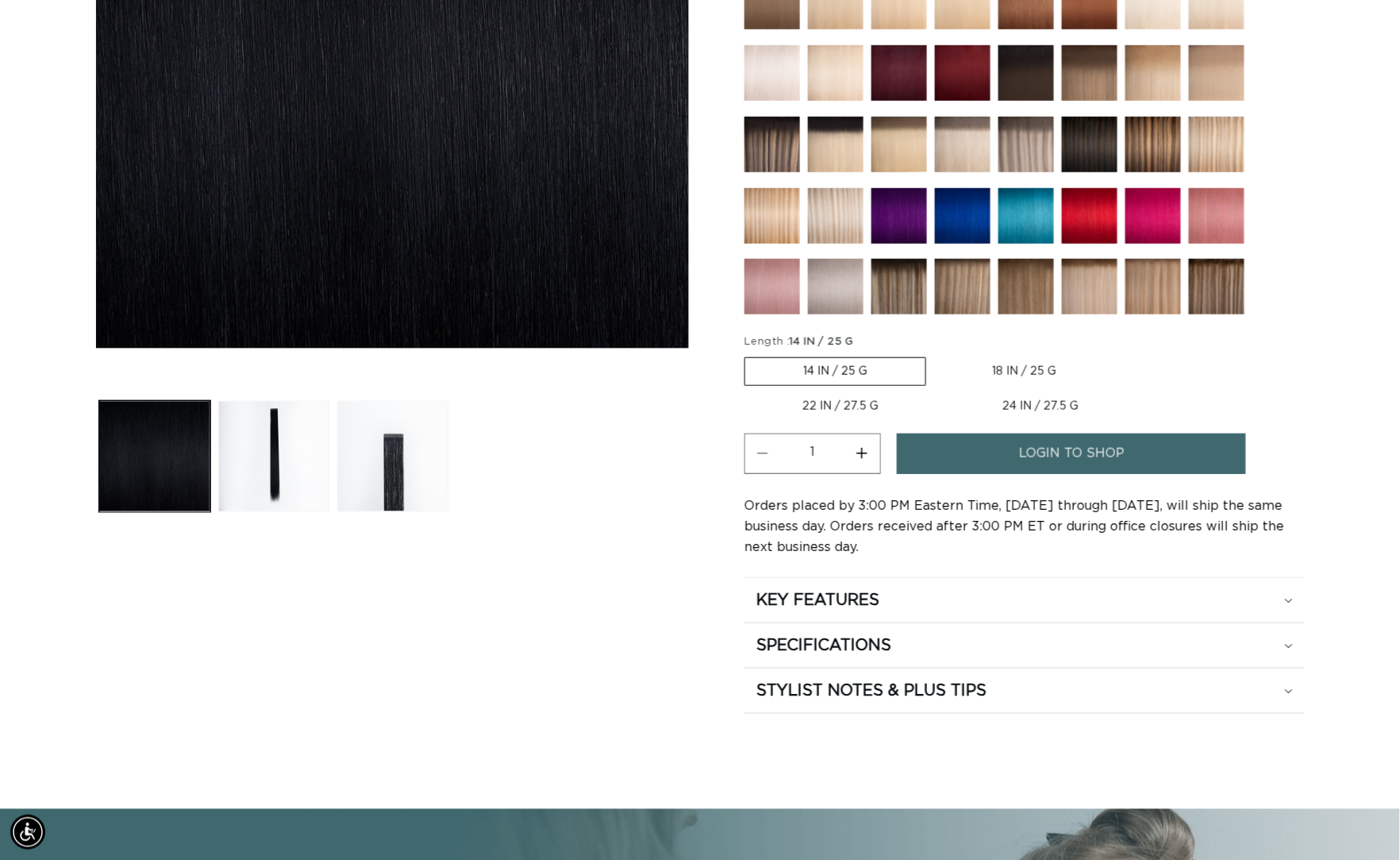
click at [895, 220] on img at bounding box center [899, 215] width 55 height 56
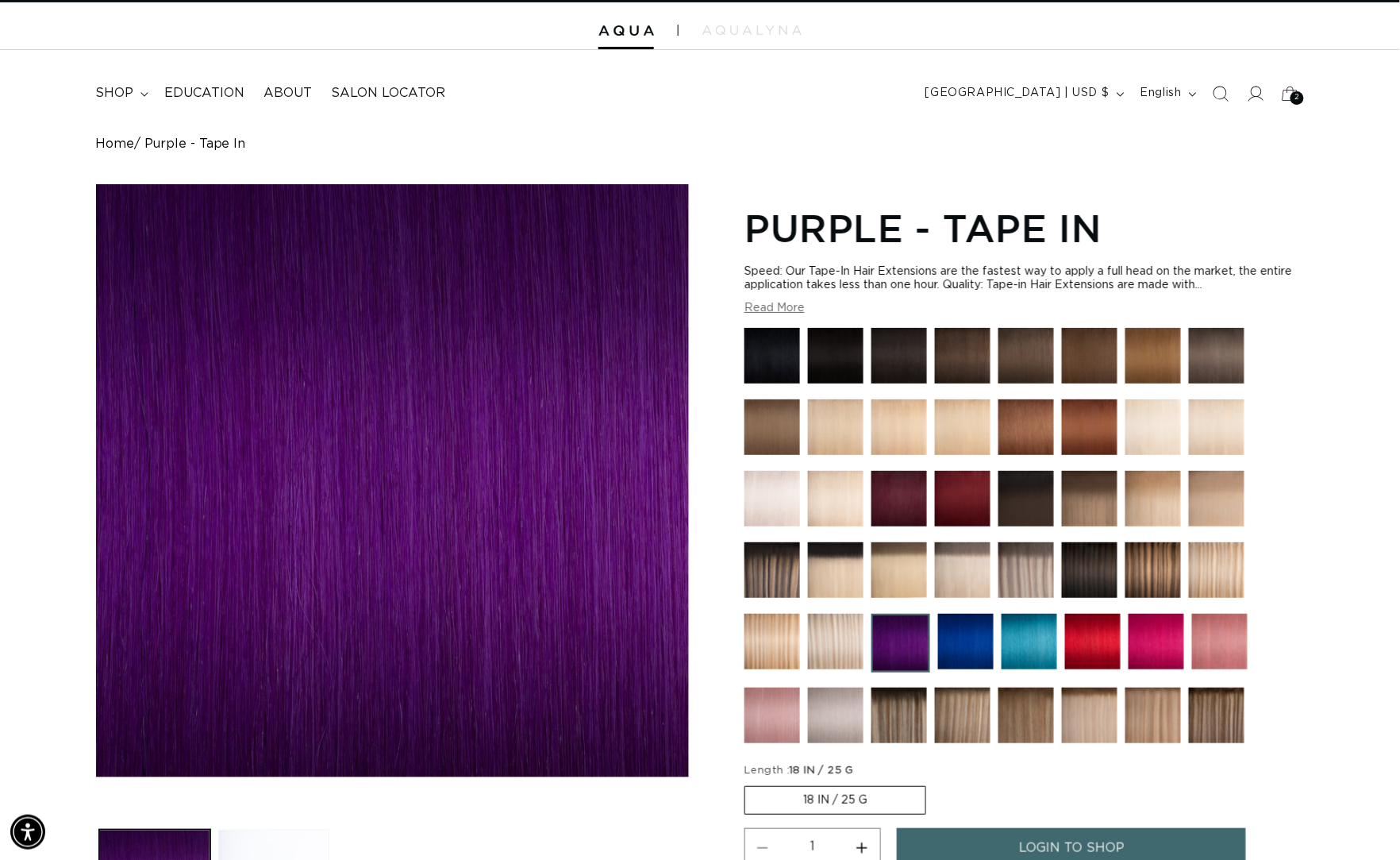
scroll to position [0, 1284]
click at [775, 316] on button "Read More" at bounding box center [775, 309] width 60 height 14
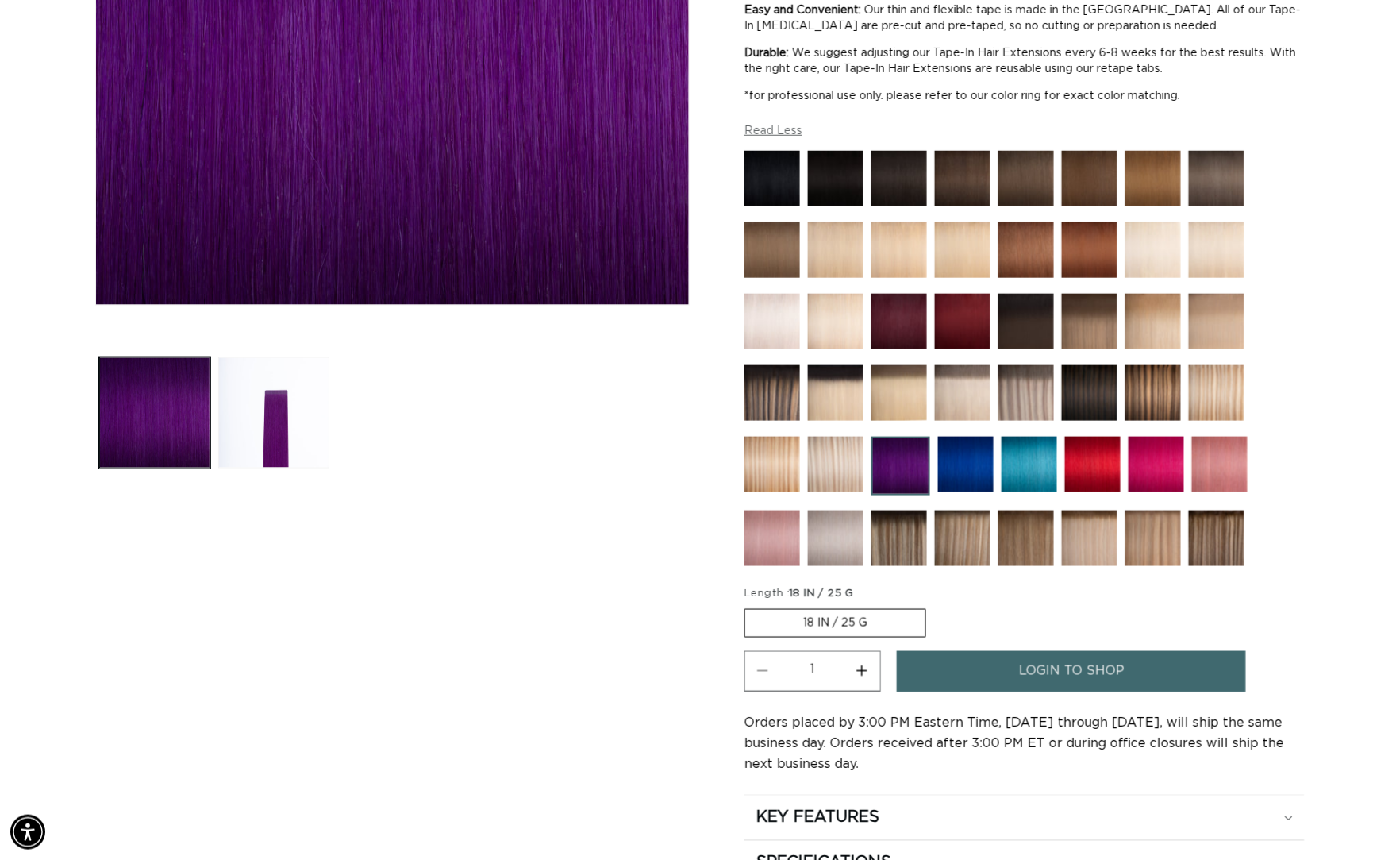
scroll to position [0, 0]
click at [967, 489] on img at bounding box center [965, 464] width 55 height 56
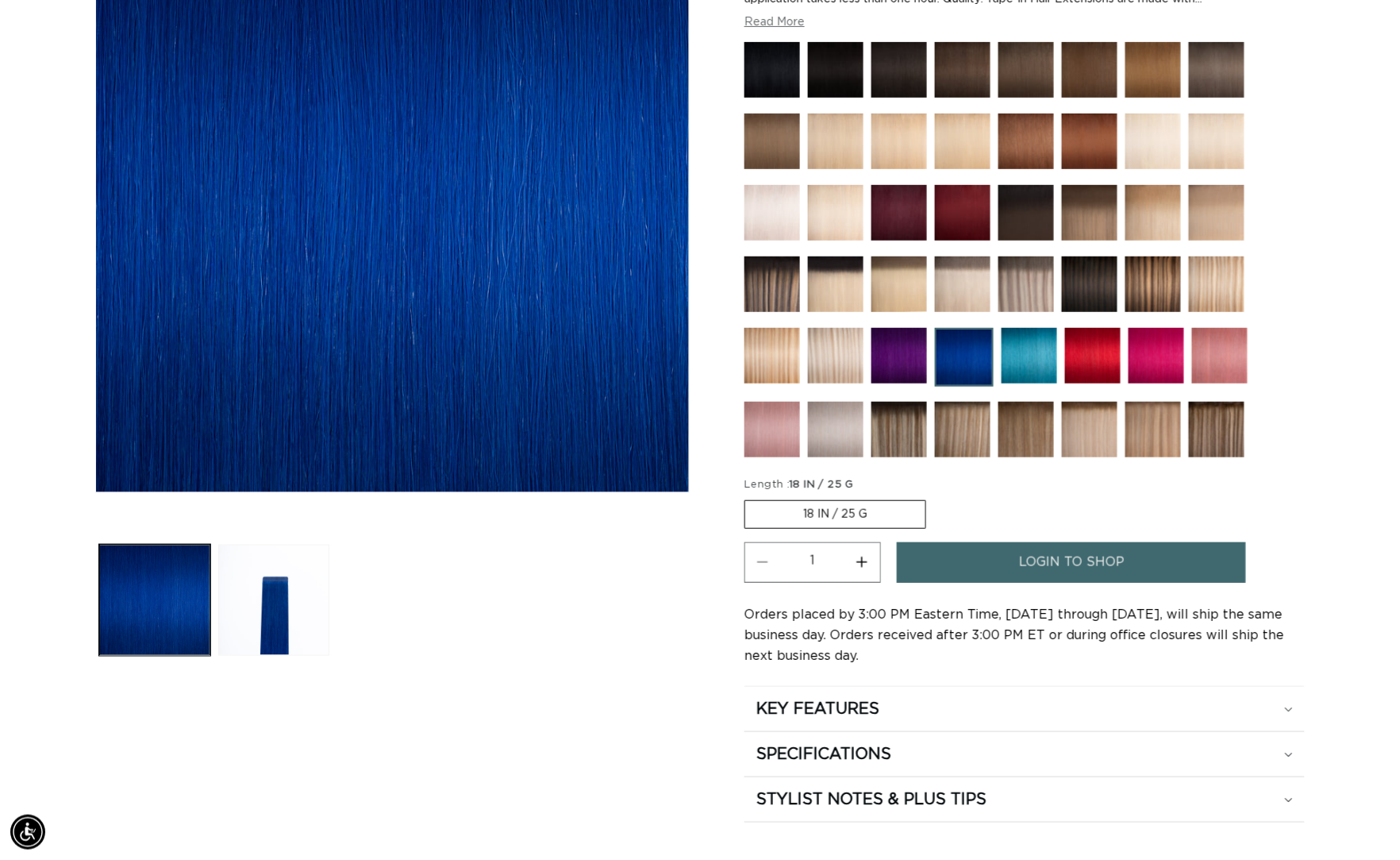
scroll to position [0, 1284]
click at [948, 363] on img at bounding box center [964, 357] width 58 height 58
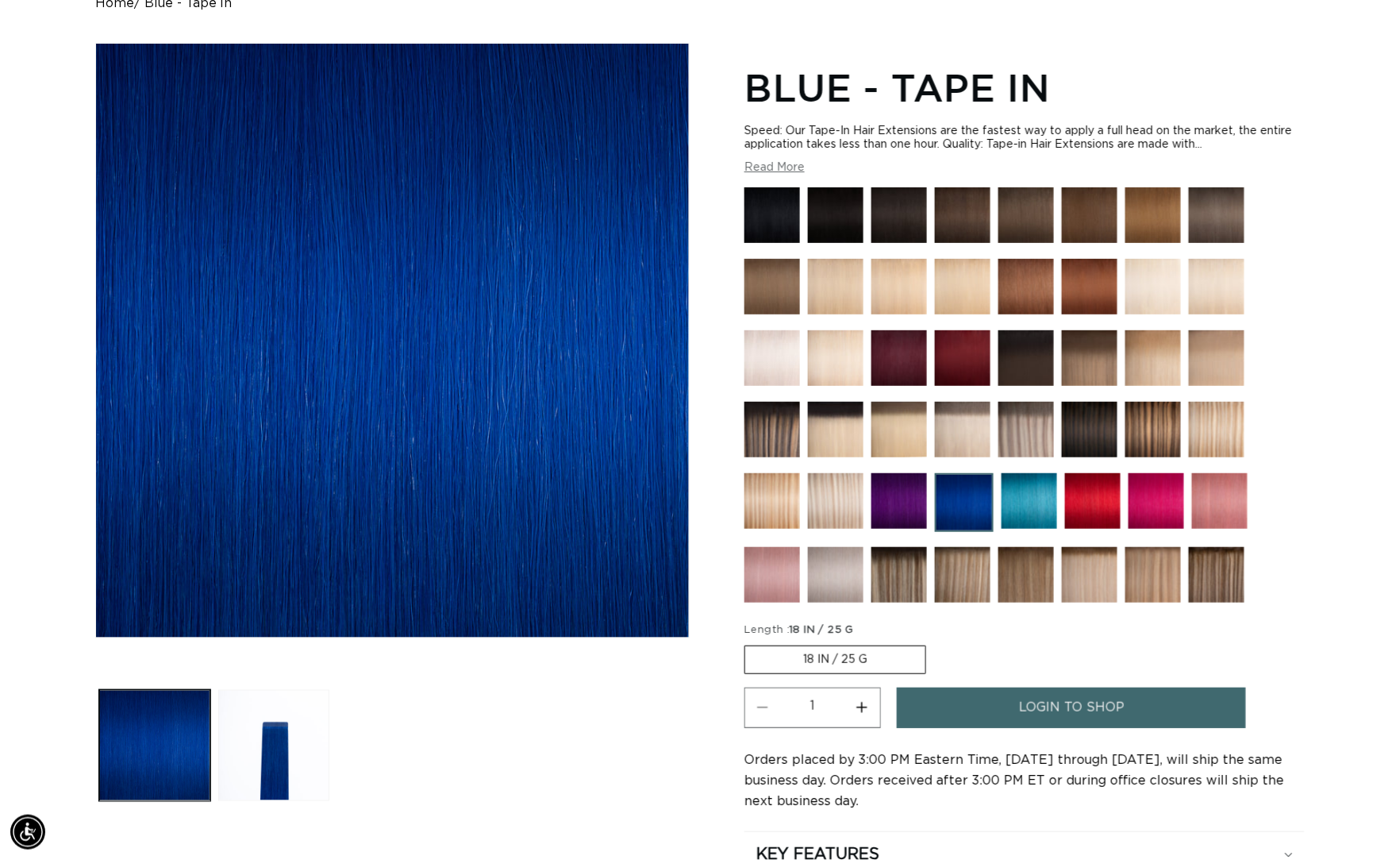
click at [1023, 505] on img at bounding box center [1029, 501] width 55 height 56
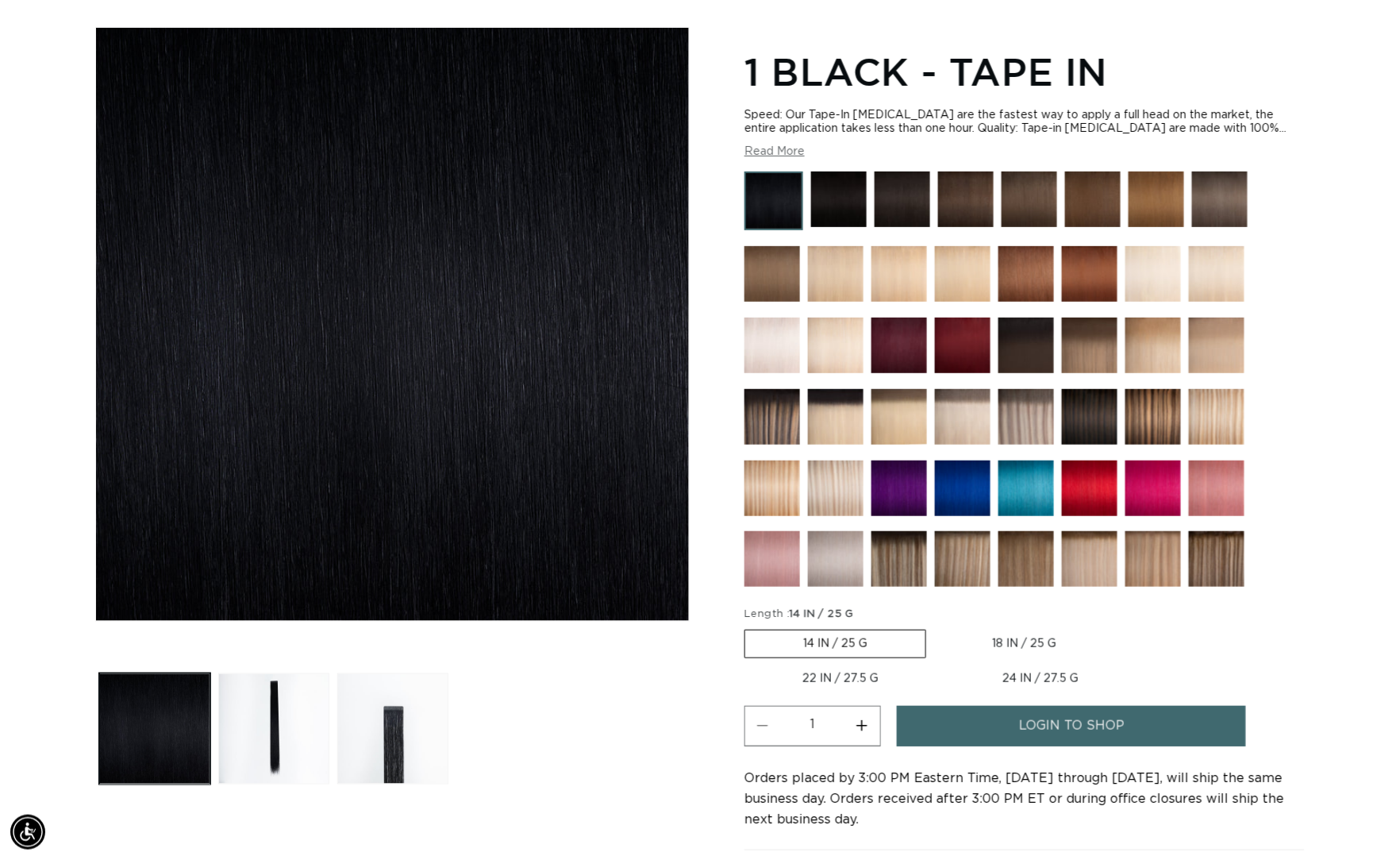
scroll to position [0, 2568]
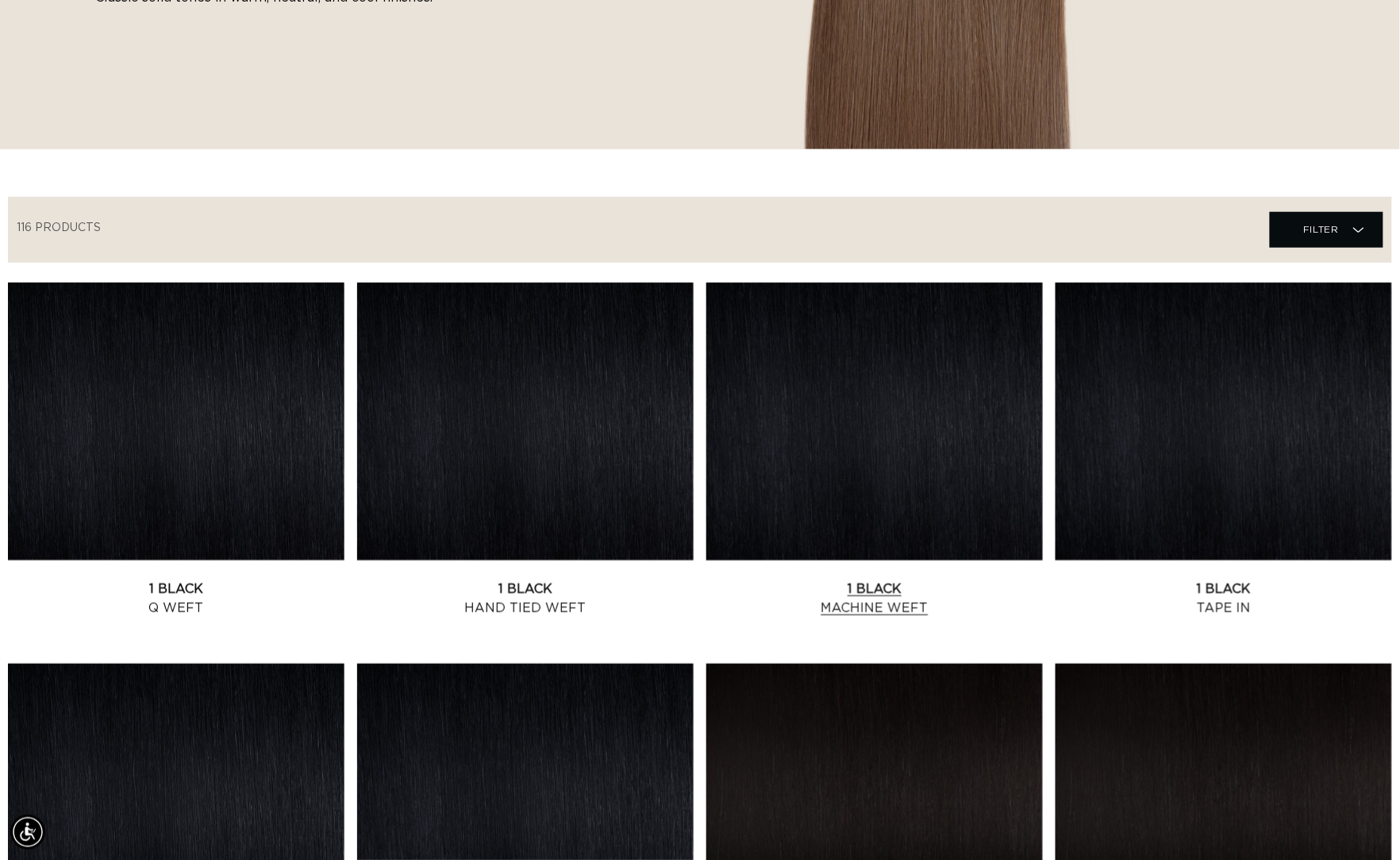
click at [911, 580] on link "1 Black Machine Weft" at bounding box center [874, 598] width 337 height 38
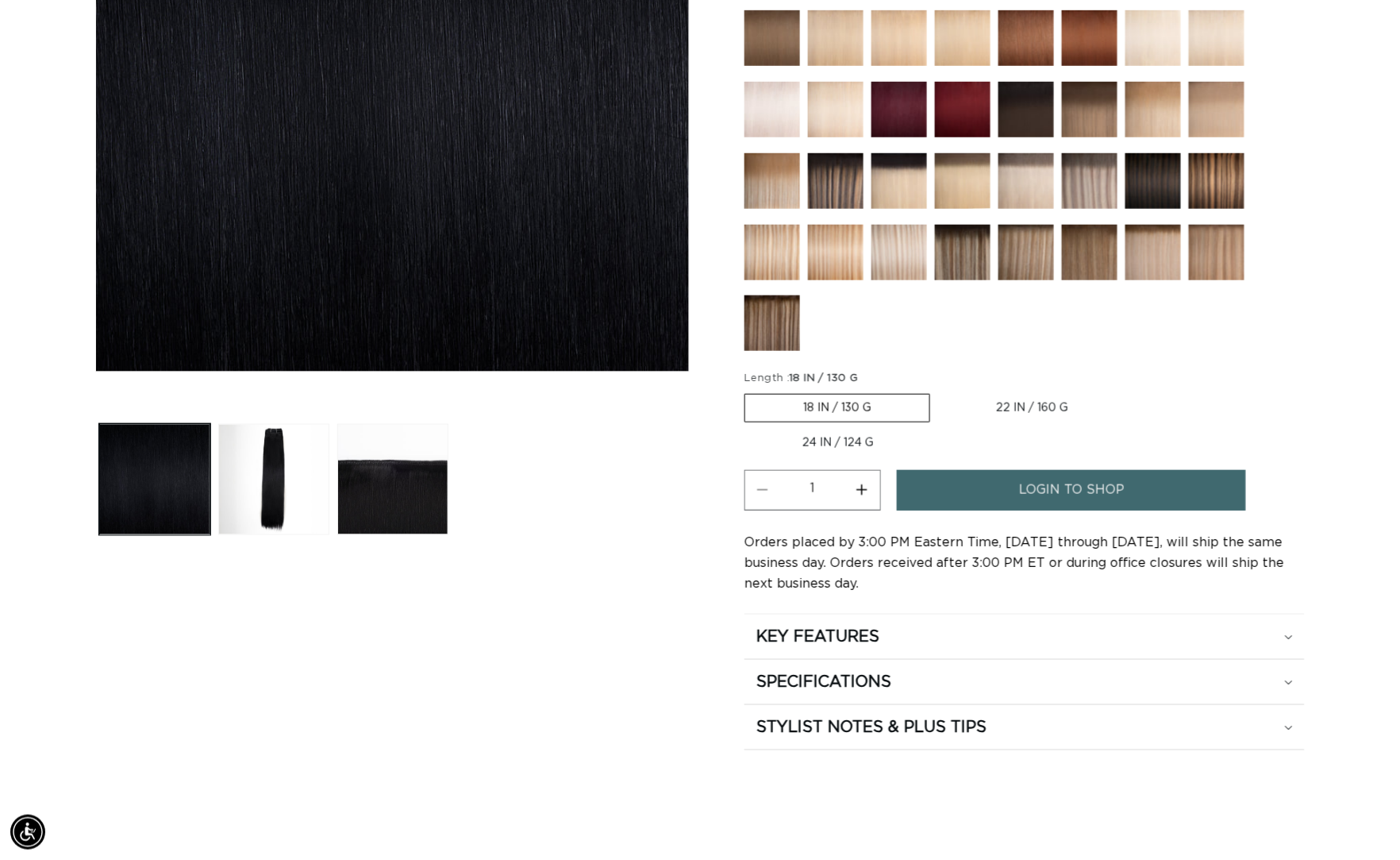
scroll to position [0, 1284]
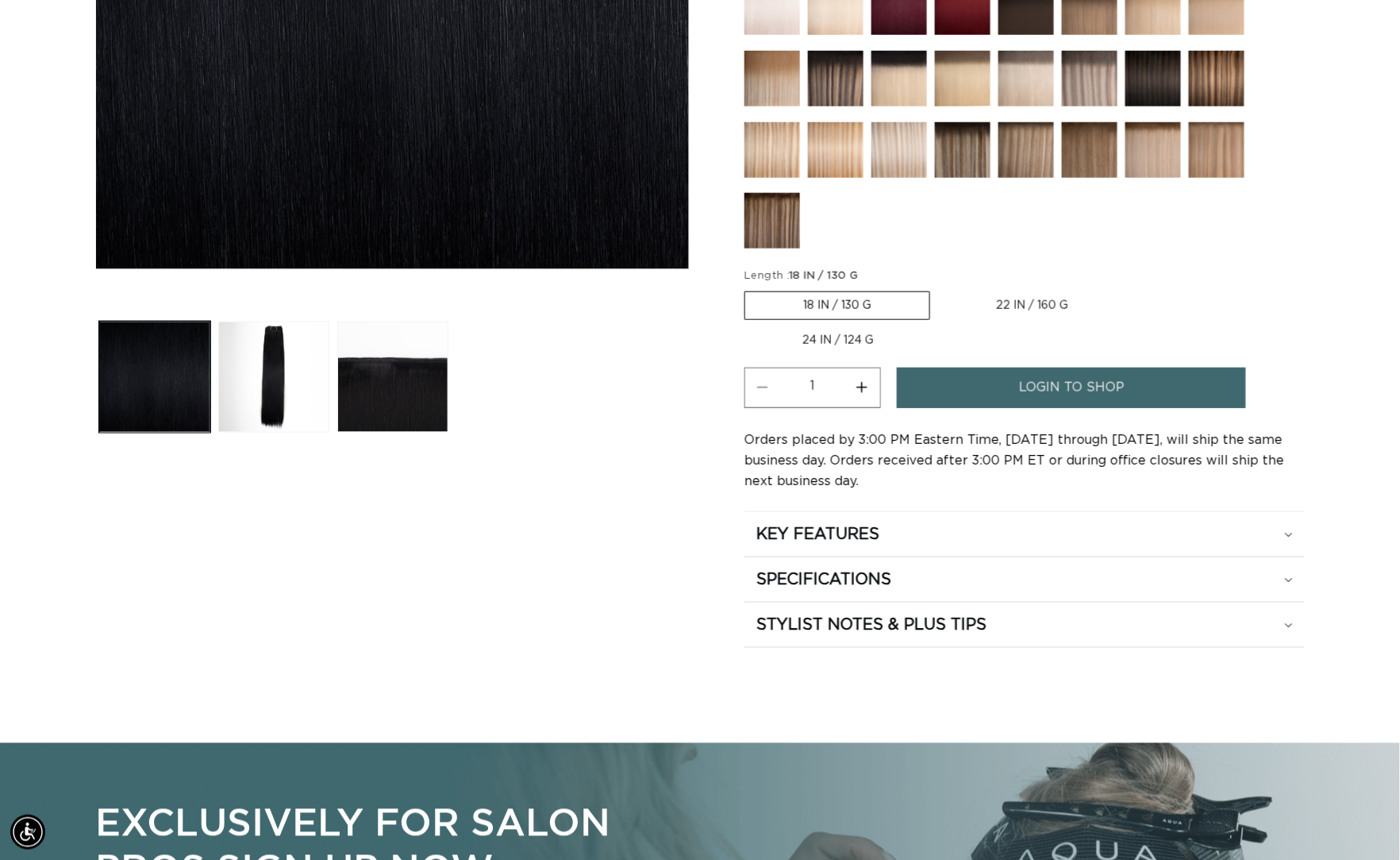
scroll to position [0, 2568]
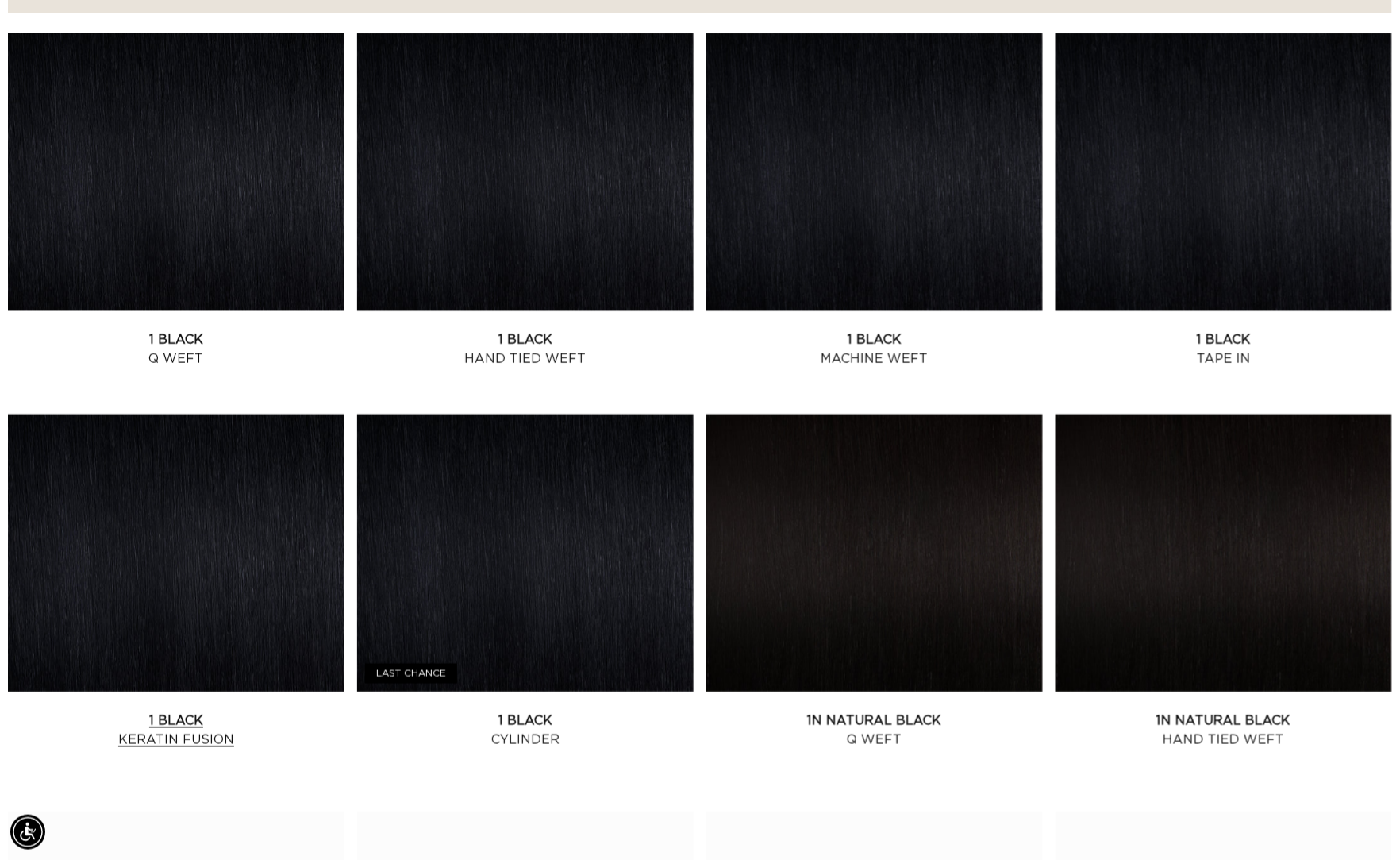
scroll to position [0, 1284]
click at [216, 711] on link "1 Black Keratin Fusion" at bounding box center [176, 729] width 337 height 38
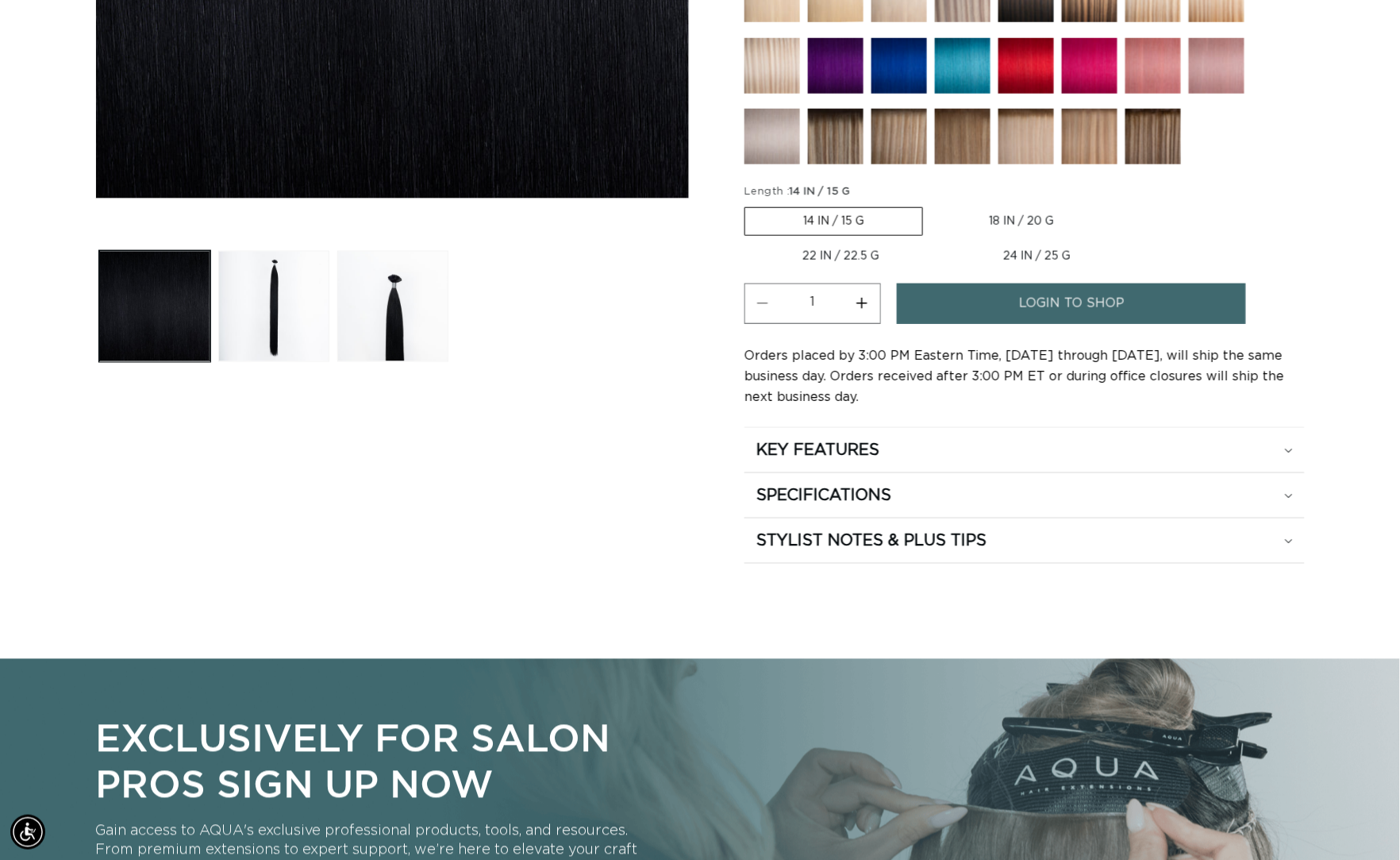
scroll to position [0, 1284]
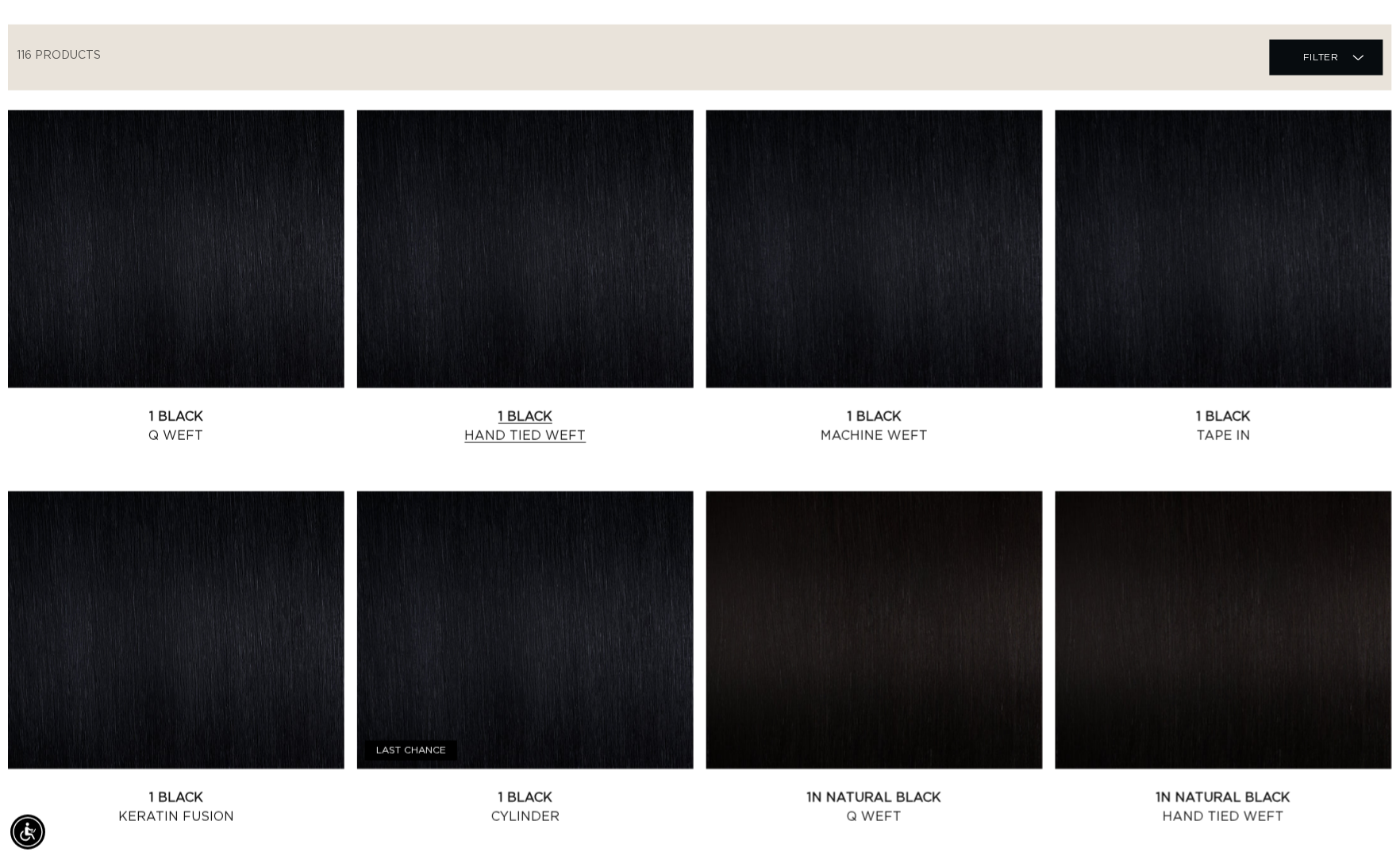
scroll to position [710, 0]
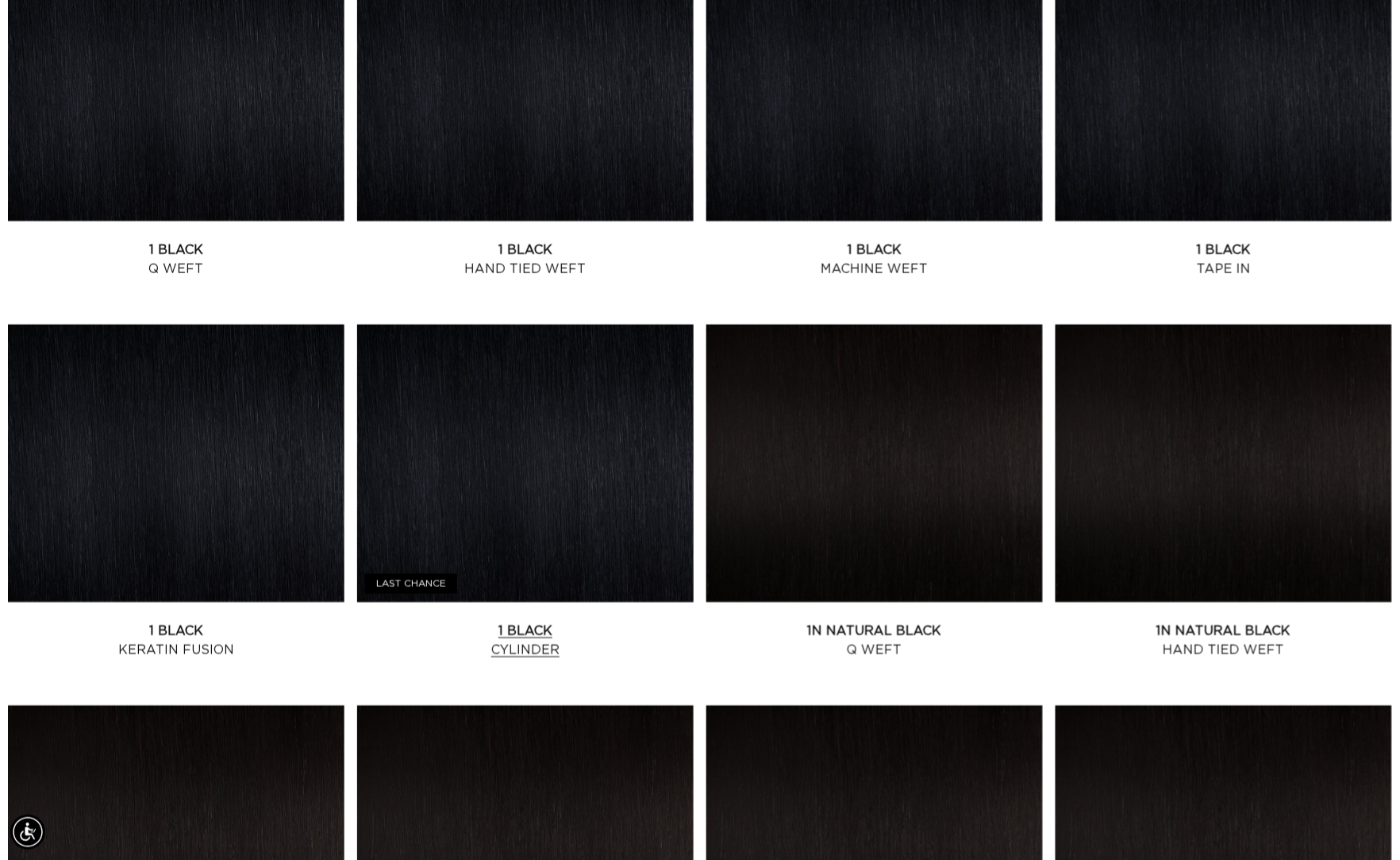
click at [551, 621] on link "1 Black Cylinder" at bounding box center [526, 640] width 337 height 38
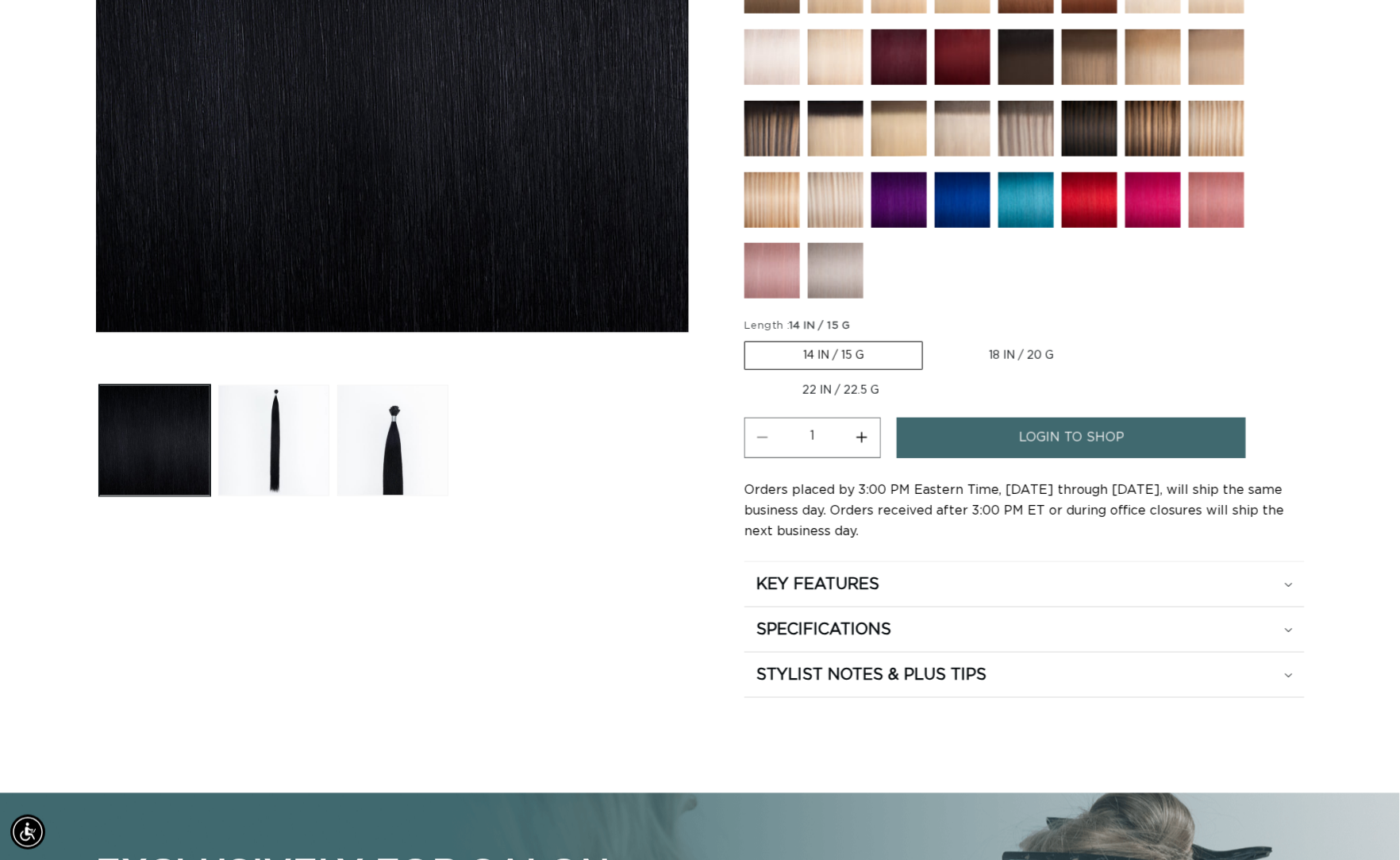
scroll to position [0, 2568]
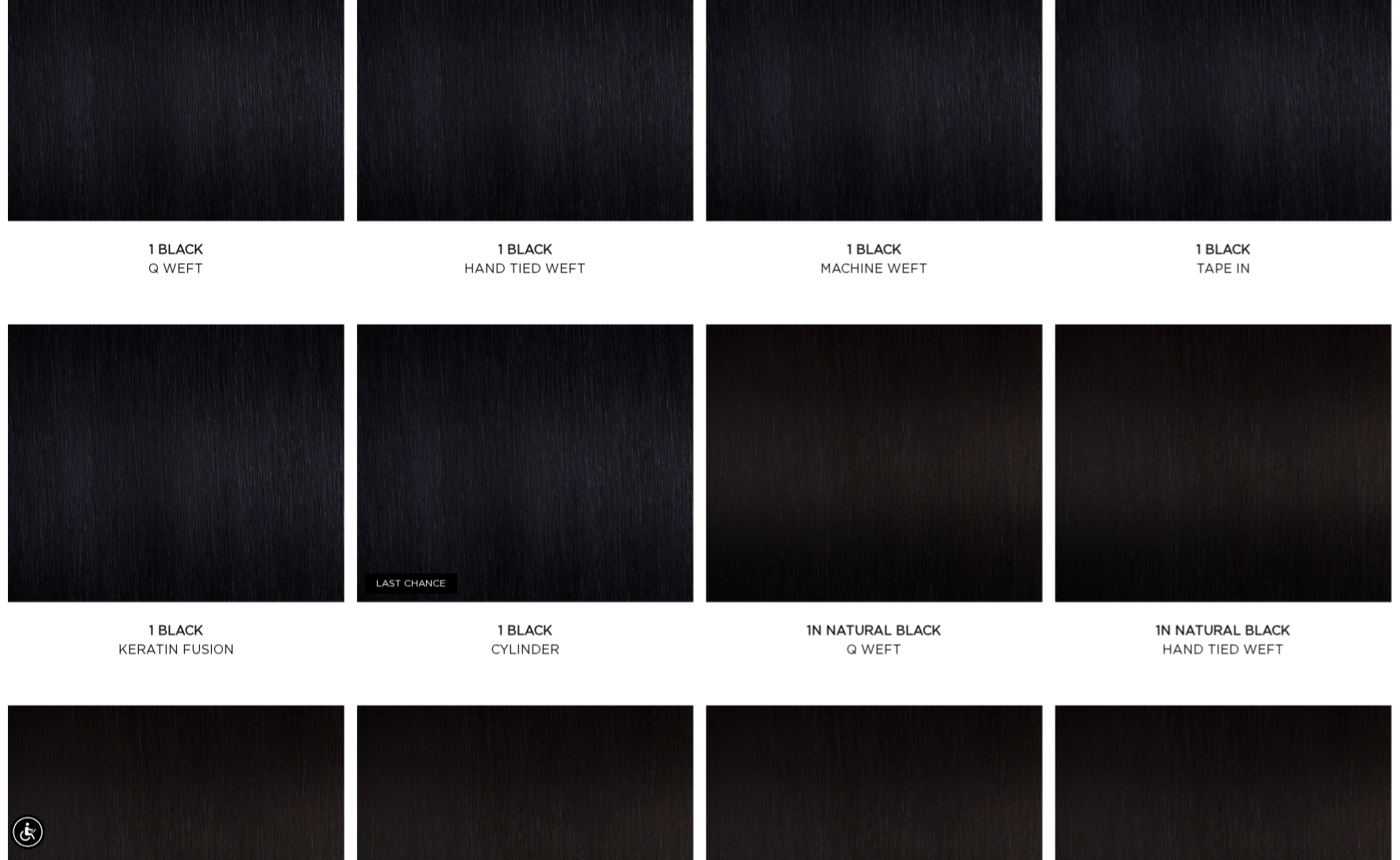
scroll to position [0, 1284]
click at [911, 241] on link "1 Black Machine Weft" at bounding box center [874, 259] width 337 height 38
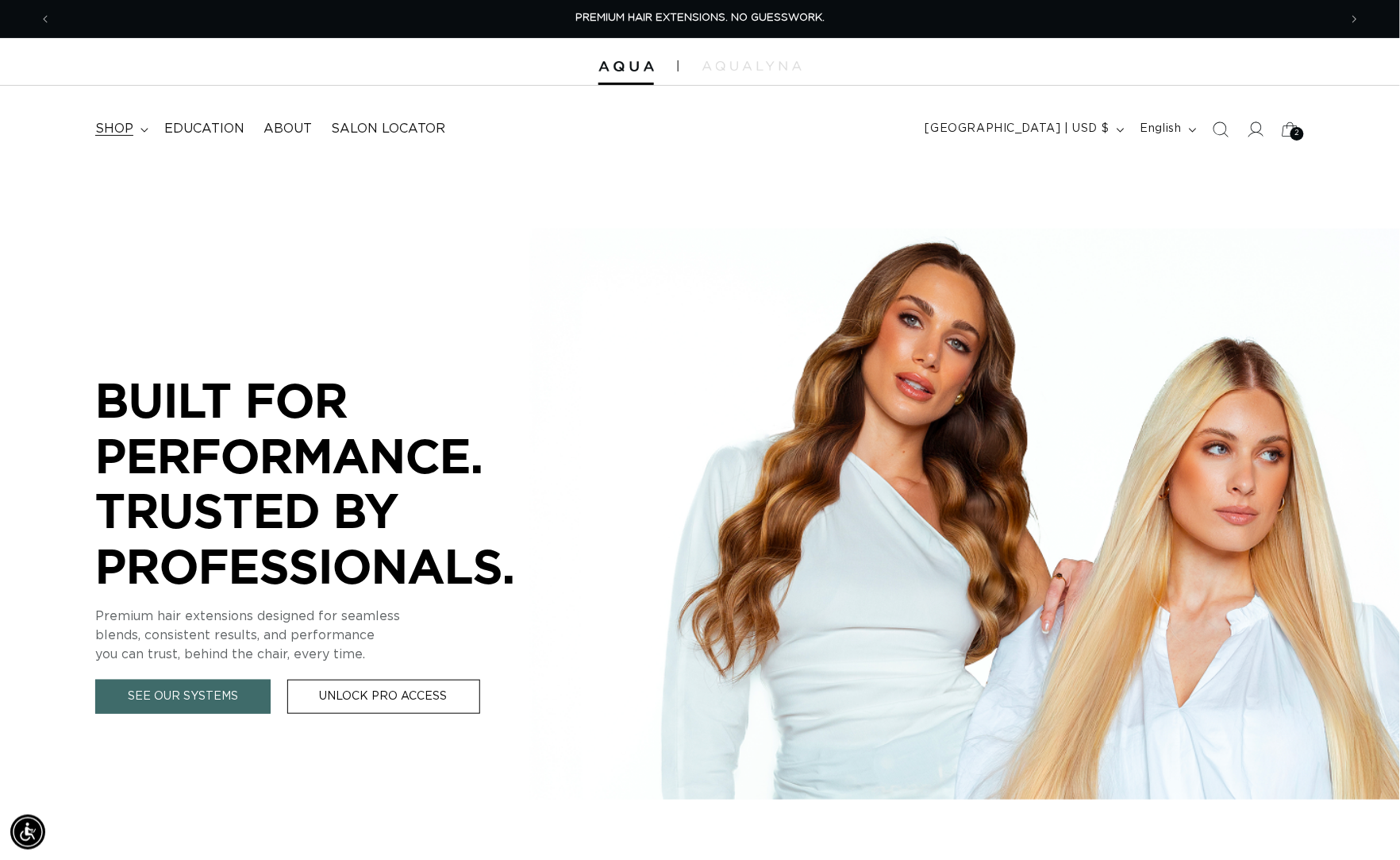
click at [128, 144] on summary "shop" at bounding box center [120, 129] width 69 height 36
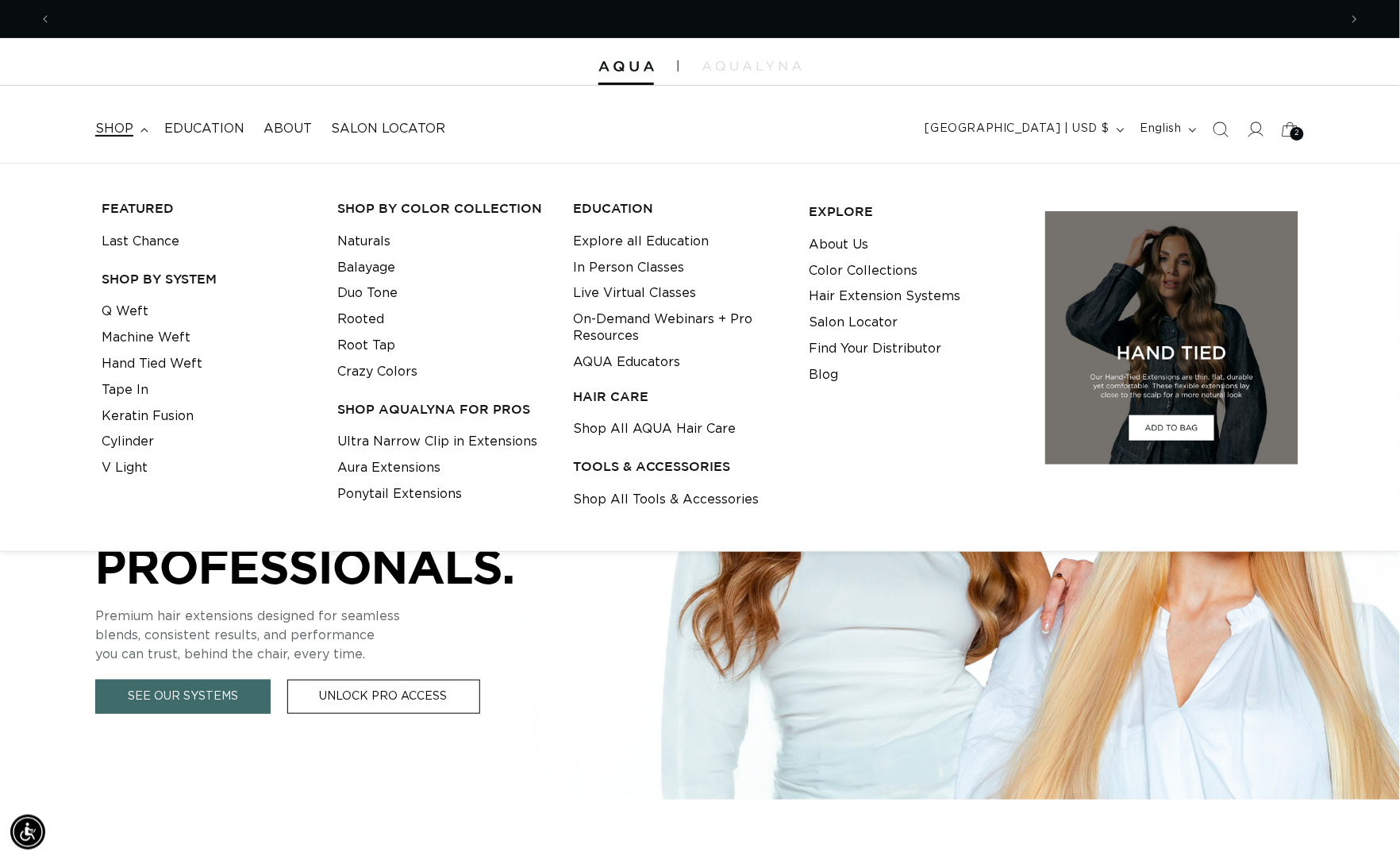
scroll to position [0, 1284]
click at [361, 246] on link "Naturals" at bounding box center [363, 242] width 54 height 26
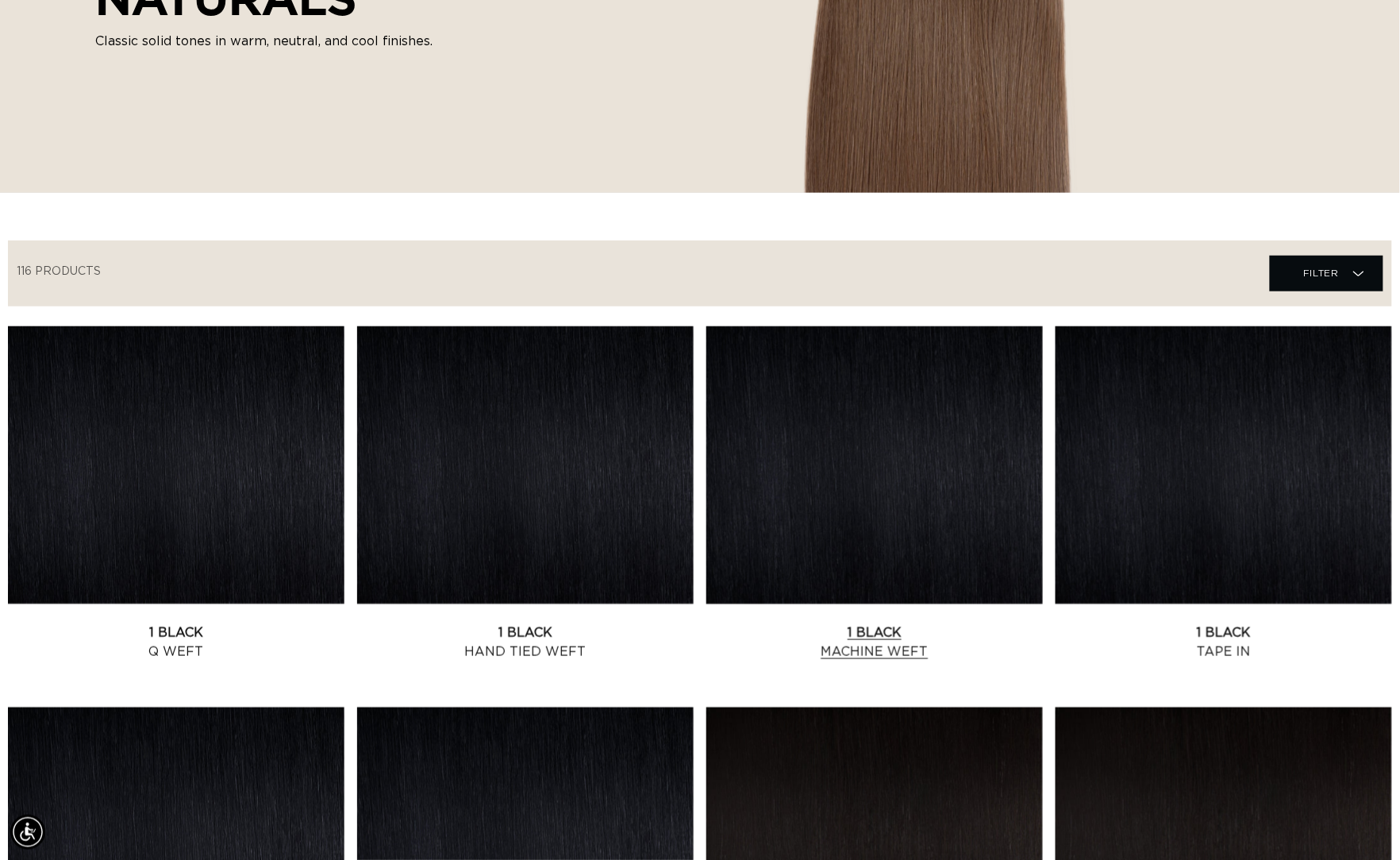
click at [914, 623] on link "1 Black Machine Weft" at bounding box center [874, 642] width 337 height 38
